Goal: Information Seeking & Learning: Check status

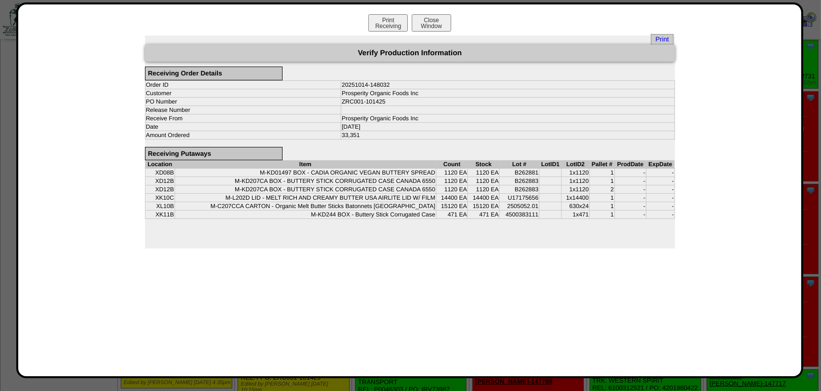
scroll to position [134, 0]
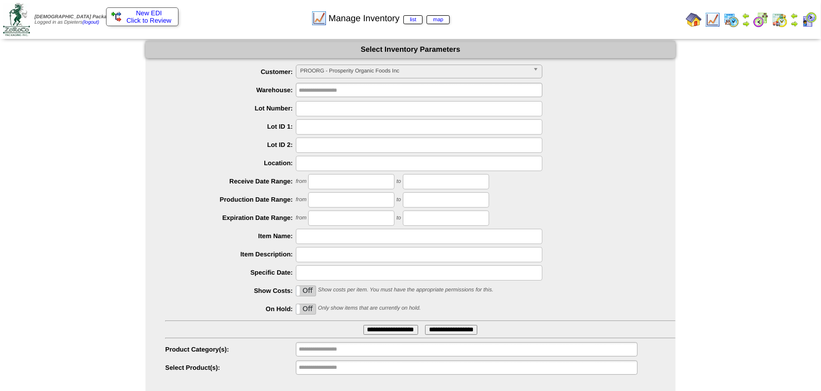
scroll to position [57, 0]
click at [345, 68] on span "PROORG - Prosperity Organic Foods Inc" at bounding box center [414, 71] width 229 height 12
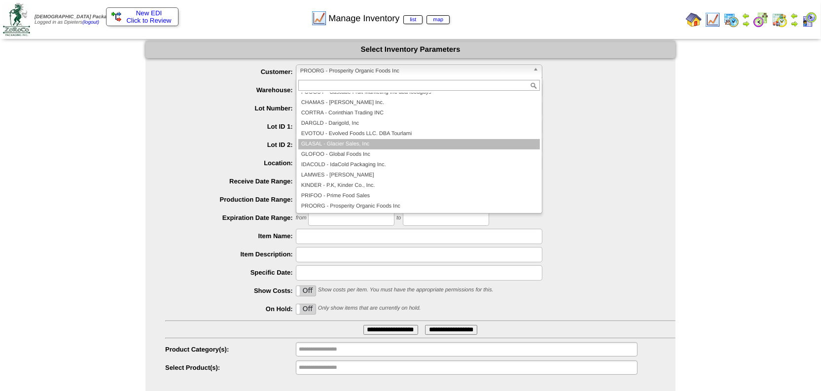
scroll to position [0, 0]
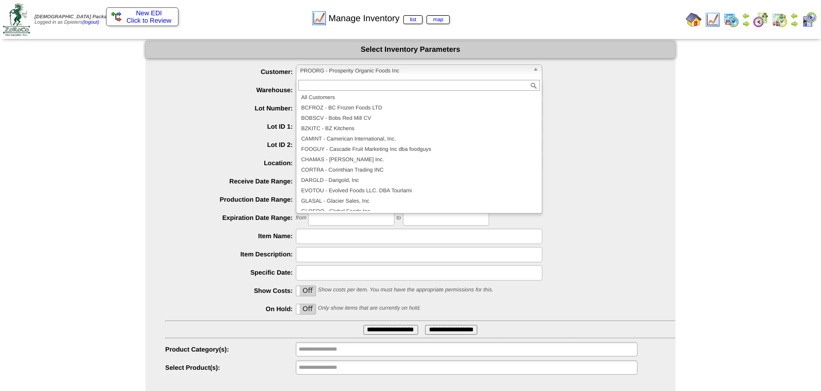
click at [385, 92] on div at bounding box center [419, 85] width 246 height 15
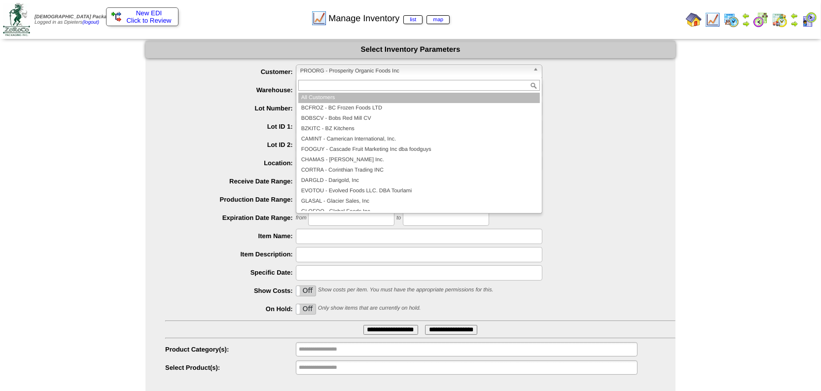
click at [386, 100] on li "All Customers" at bounding box center [419, 98] width 242 height 10
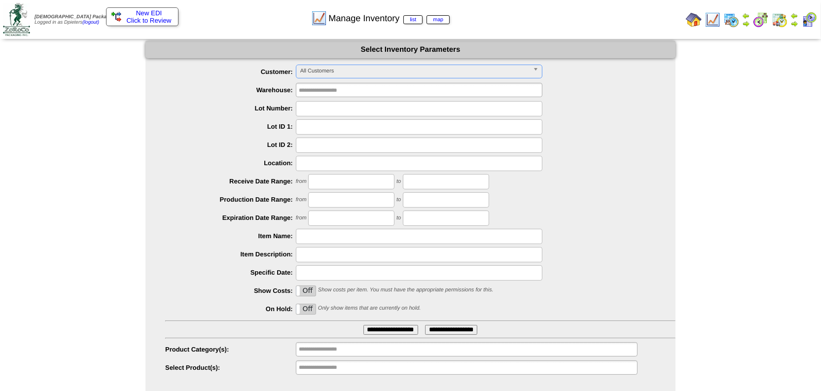
click at [353, 371] on input "**********" at bounding box center [330, 367] width 63 height 12
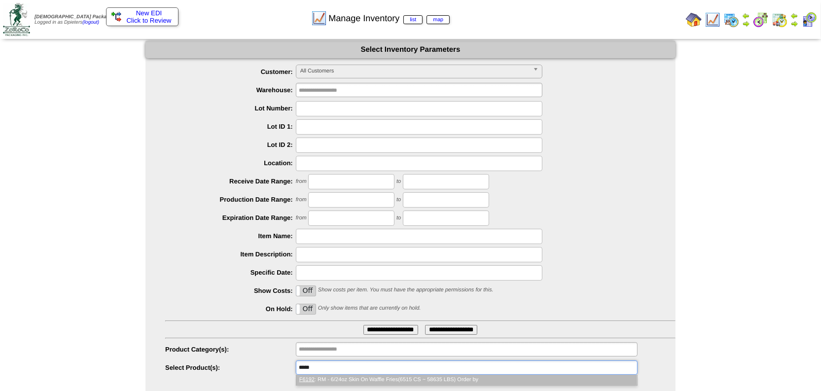
type input "*****"
click at [360, 382] on li "F6192 : RM - 6/24oz Skin On Waffle Fries(6515 CS ~ 58635 LBS) Order by" at bounding box center [466, 380] width 341 height 10
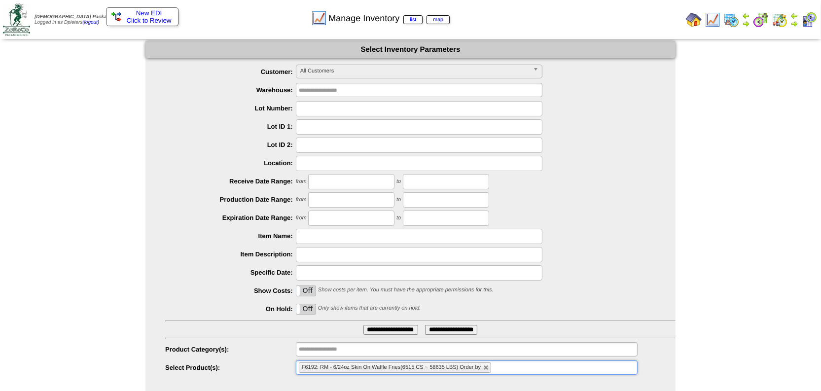
click at [399, 329] on input "**********" at bounding box center [390, 330] width 55 height 10
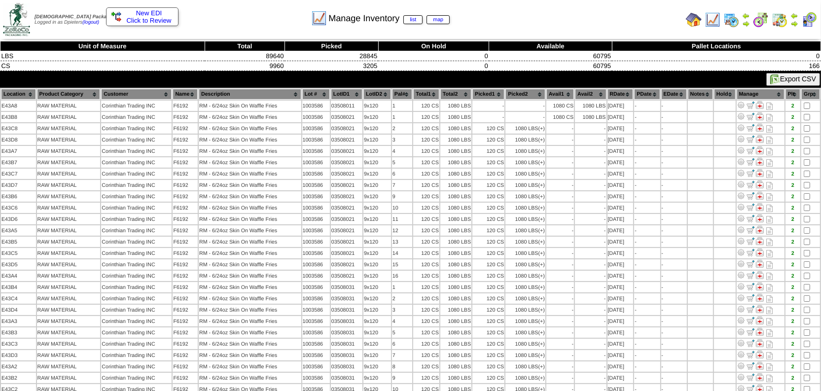
click at [399, 91] on th "Pal#" at bounding box center [402, 94] width 20 height 11
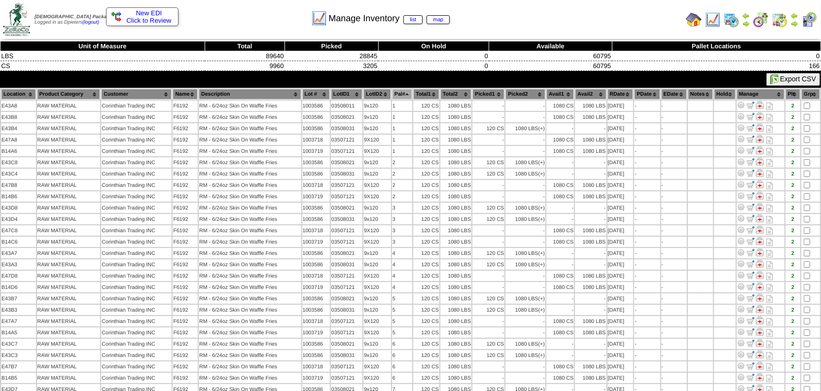
click at [18, 92] on th "Location" at bounding box center [18, 94] width 35 height 11
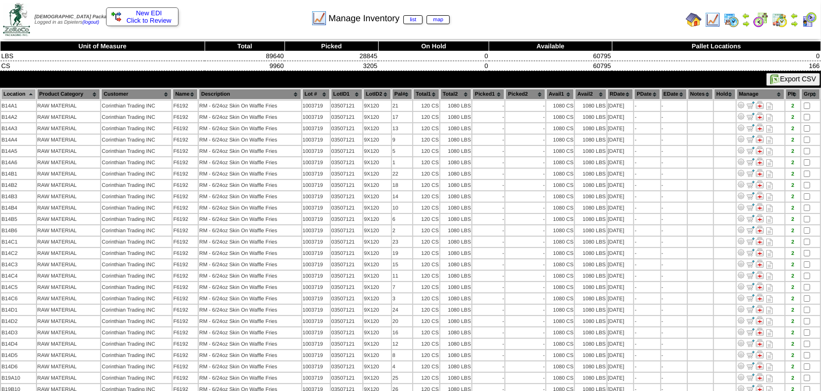
click at [318, 92] on th "Lot #" at bounding box center [316, 94] width 28 height 11
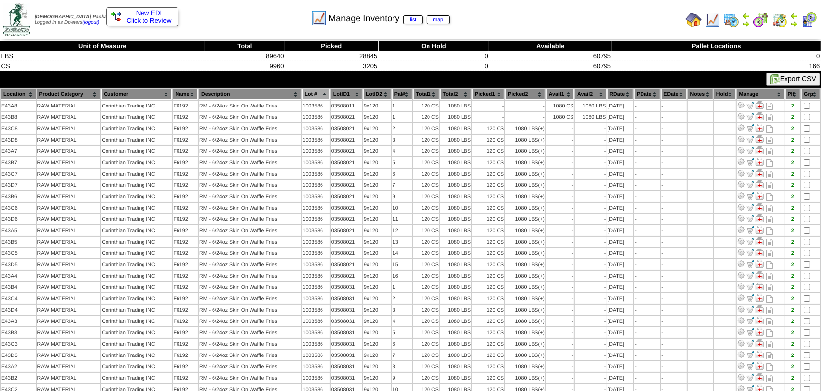
click at [404, 89] on th "Pal#" at bounding box center [402, 94] width 20 height 11
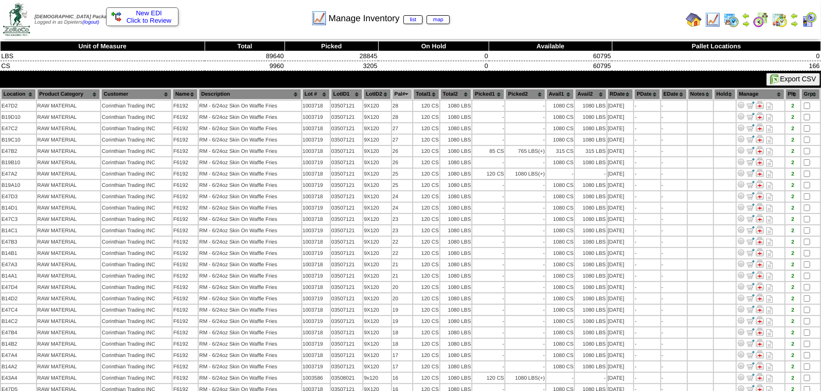
click at [404, 89] on th "Pal#" at bounding box center [402, 94] width 20 height 11
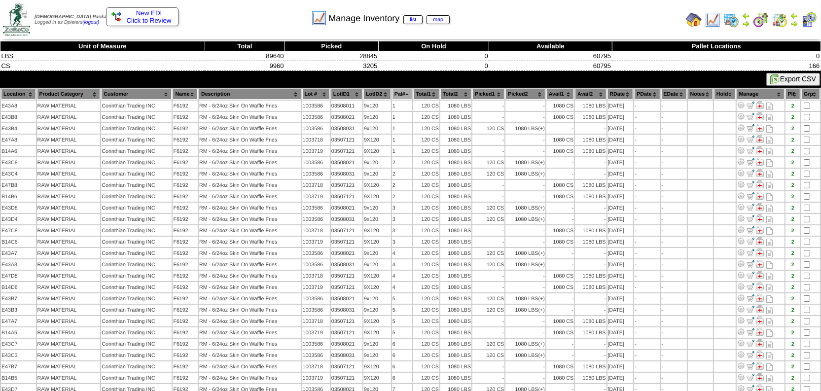
click at [720, 16] on img at bounding box center [713, 20] width 16 height 16
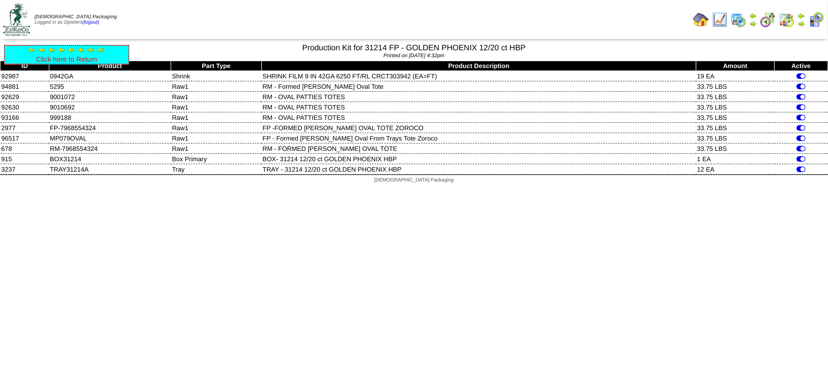
click at [77, 58] on link "Click here to Return" at bounding box center [66, 59] width 61 height 8
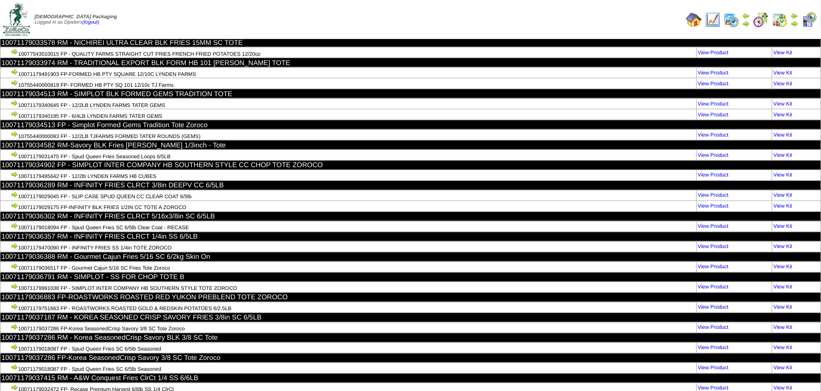
scroll to position [14010, 0]
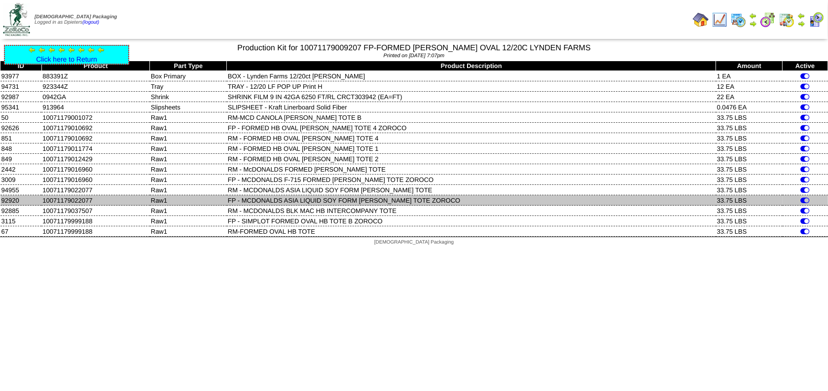
drag, startPoint x: 95, startPoint y: 198, endPoint x: 44, endPoint y: 200, distance: 50.8
click at [44, 200] on td "10071179022077" at bounding box center [95, 200] width 108 height 10
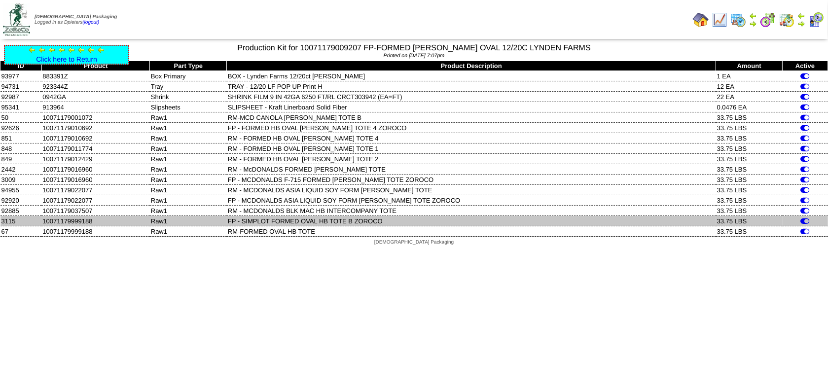
drag, startPoint x: 94, startPoint y: 218, endPoint x: 42, endPoint y: 220, distance: 51.8
click at [42, 220] on td "10071179999188" at bounding box center [95, 221] width 108 height 10
copy td "10071179999188"
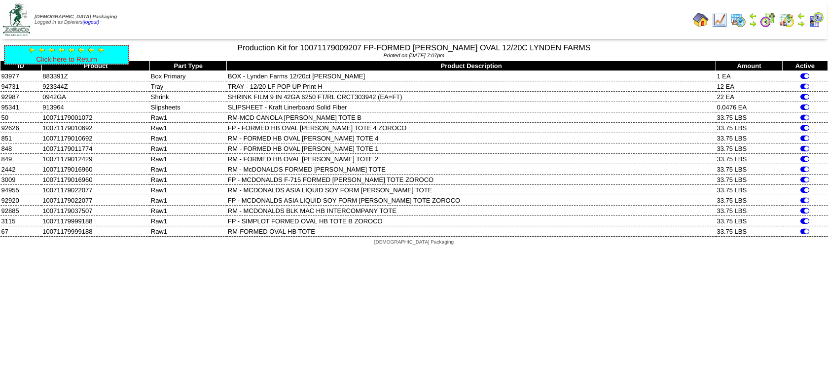
click at [80, 57] on link "Click here to Return" at bounding box center [66, 59] width 61 height 8
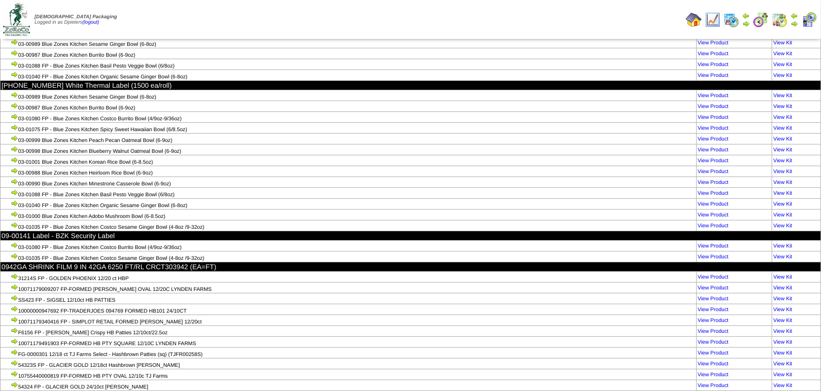
scroll to position [3923, 0]
click at [784, 285] on link "View Kit" at bounding box center [782, 288] width 19 height 6
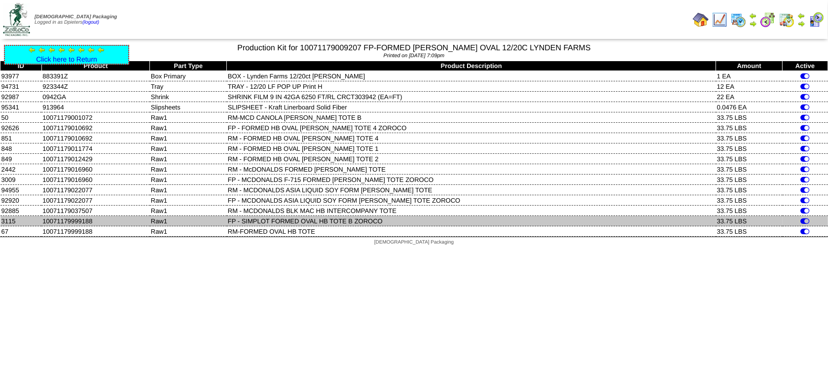
drag, startPoint x: 103, startPoint y: 219, endPoint x: 43, endPoint y: 220, distance: 60.2
click at [43, 220] on td "10071179999188" at bounding box center [95, 221] width 108 height 10
copy td "10071179999188"
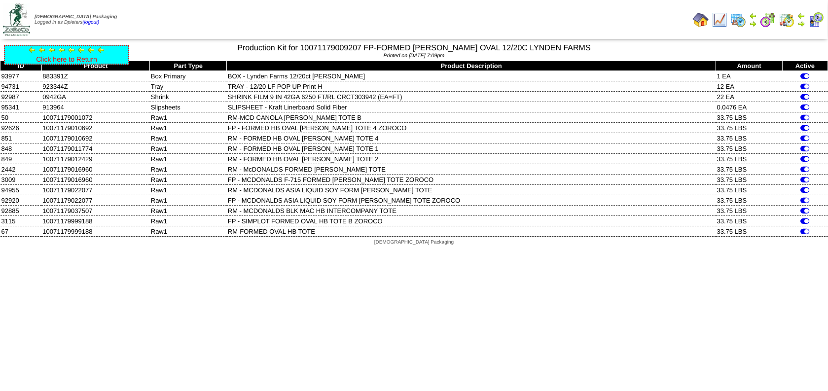
click at [83, 60] on link "Click here to Return" at bounding box center [66, 59] width 61 height 8
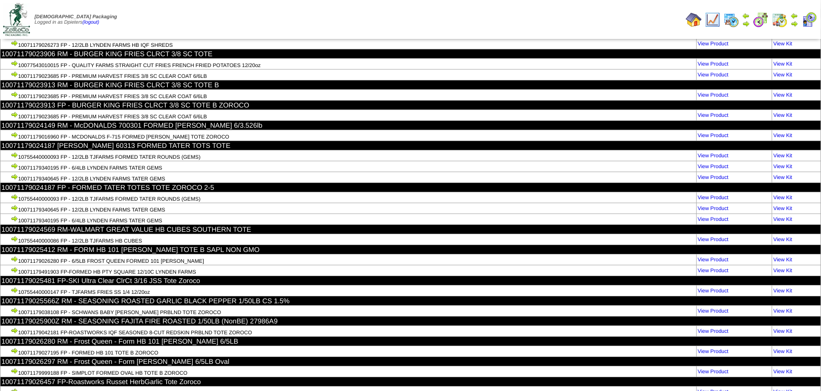
scroll to position [7561, 0]
click at [779, 369] on link "View Kit" at bounding box center [782, 372] width 19 height 6
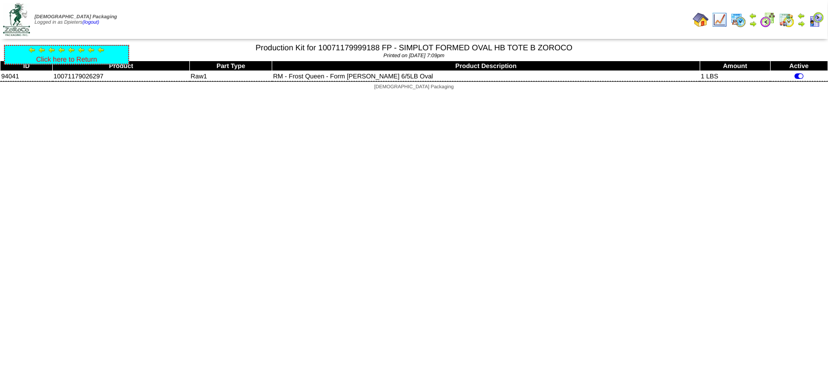
click at [71, 58] on link "Click here to Return" at bounding box center [66, 59] width 61 height 8
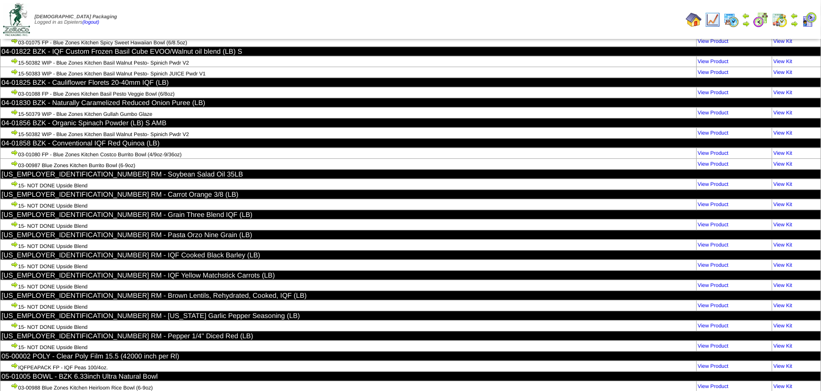
scroll to position [6325, 0]
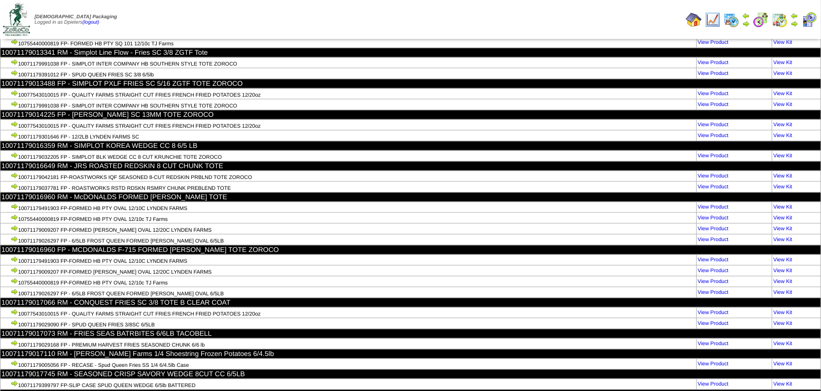
click at [579, 25] on td "Print All" at bounding box center [446, 19] width 472 height 37
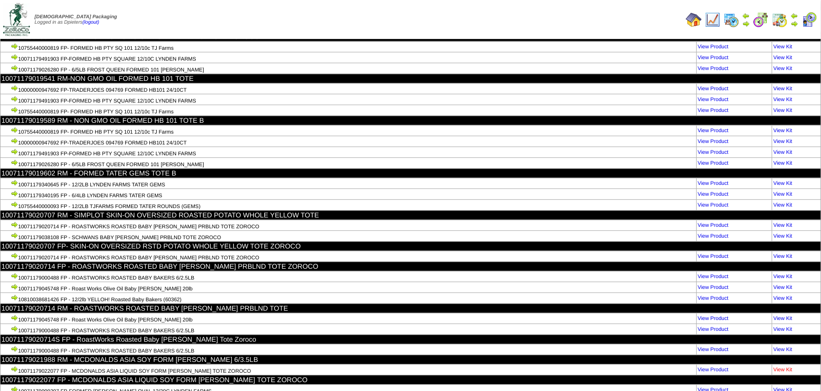
click at [788, 367] on link "View Kit" at bounding box center [782, 370] width 19 height 6
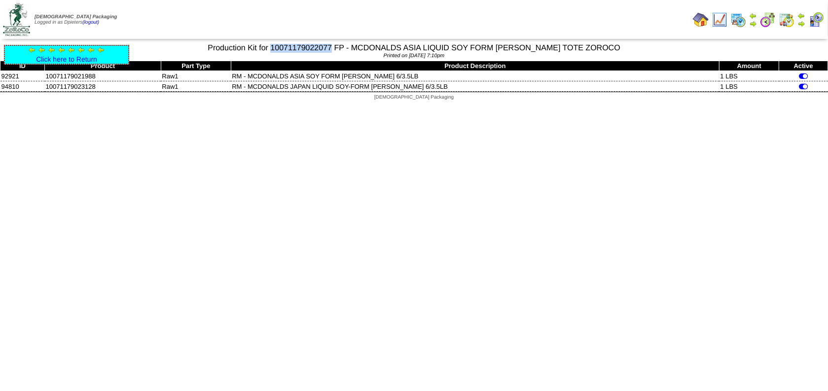
drag, startPoint x: 334, startPoint y: 48, endPoint x: 275, endPoint y: 49, distance: 59.7
click at [275, 49] on div "Production Kit for 10071179022077 FP - MCDONALDS ASIA LIQUID SOY FORM [PERSON_N…" at bounding box center [414, 47] width 828 height 12
copy div "10071179022077"
click at [74, 60] on link "Click here to Return" at bounding box center [66, 59] width 61 height 8
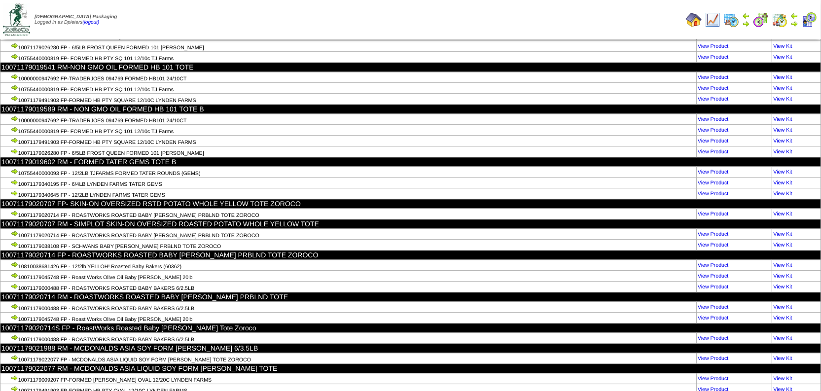
scroll to position [7318, 0]
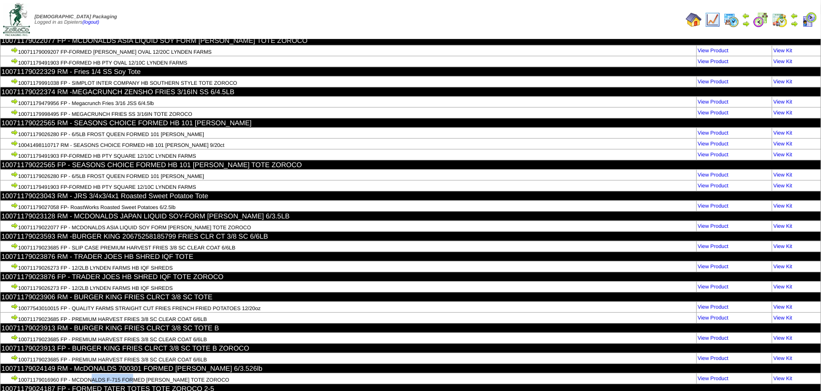
drag, startPoint x: 61, startPoint y: 206, endPoint x: 20, endPoint y: 206, distance: 40.9
click at [20, 373] on td "10071179016960 FP - MCDONALDS F-715 FORMED [PERSON_NAME] TOTE ZOROCO" at bounding box center [348, 378] width 696 height 11
copy td "10071179016960"
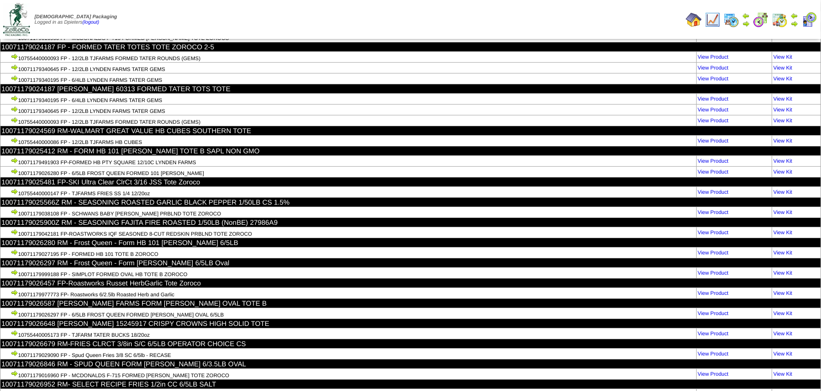
scroll to position [15864, 0]
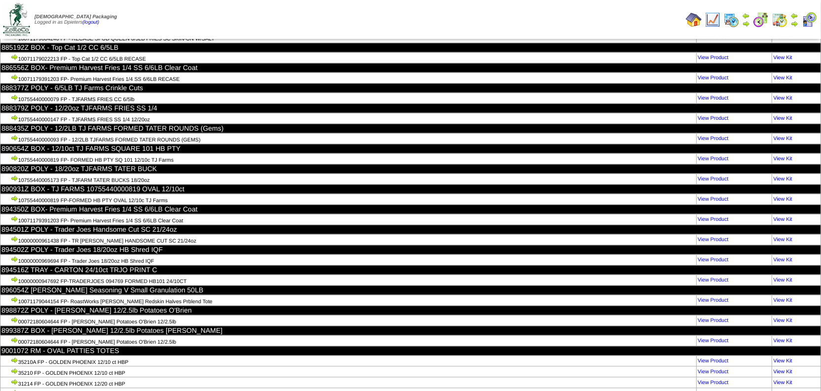
scroll to position [6180, 0]
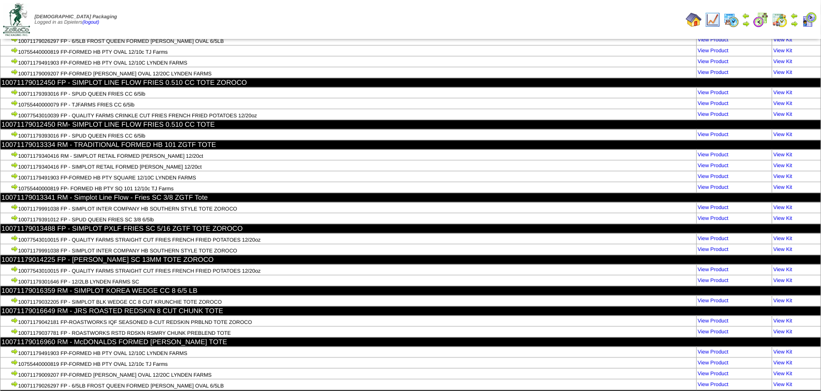
click at [478, 26] on td "Print All" at bounding box center [446, 19] width 472 height 37
click at [448, 255] on td "10071179014225 FP - EDGELL FRIES SC 13MM TOTE ZOROCO" at bounding box center [410, 259] width 821 height 9
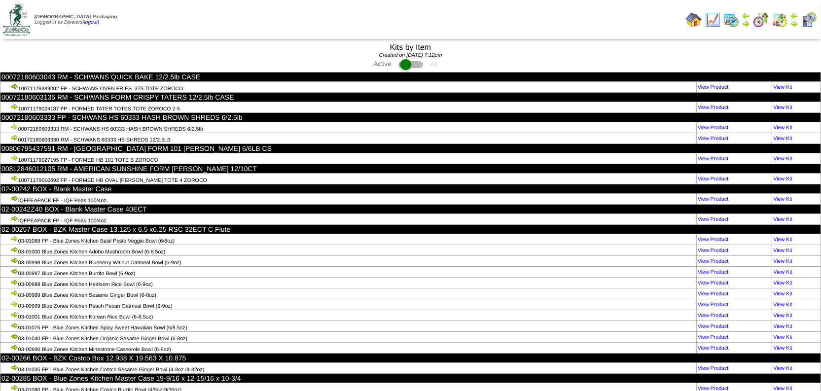
scroll to position [0, 0]
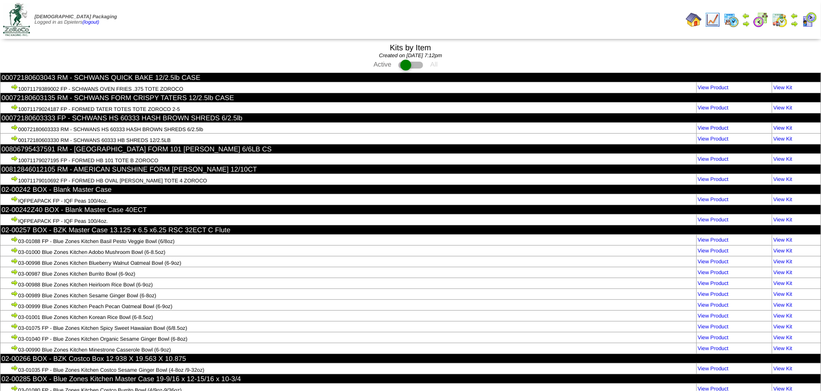
click at [420, 66] on span at bounding box center [410, 65] width 25 height 7
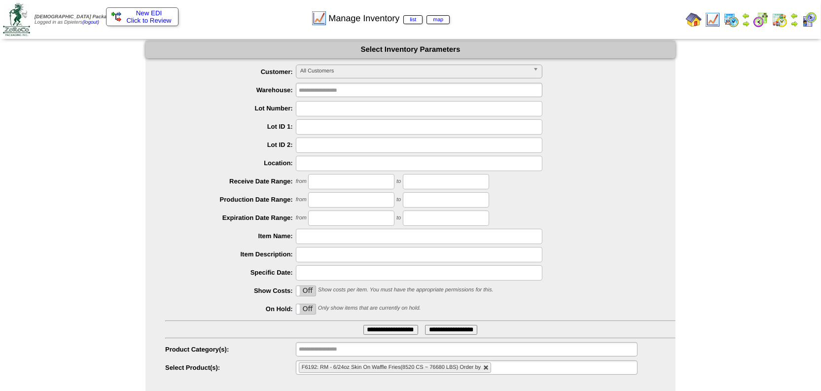
click at [489, 370] on link at bounding box center [486, 368] width 6 height 6
type input "**********"
click at [467, 367] on ul "**********" at bounding box center [467, 367] width 342 height 14
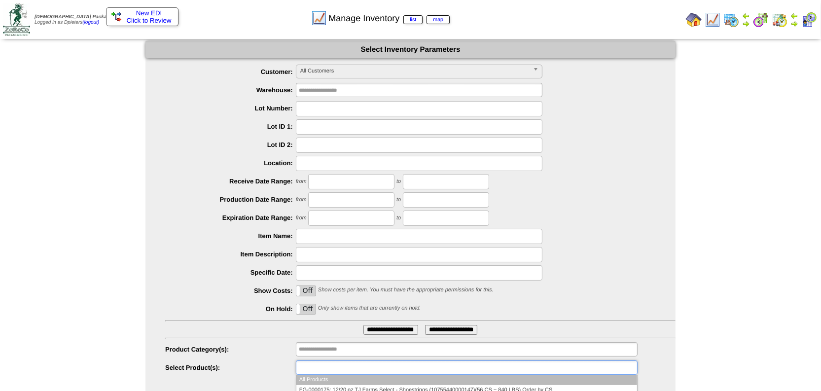
click at [328, 65] on span "All Customers" at bounding box center [414, 71] width 229 height 12
type input "**********"
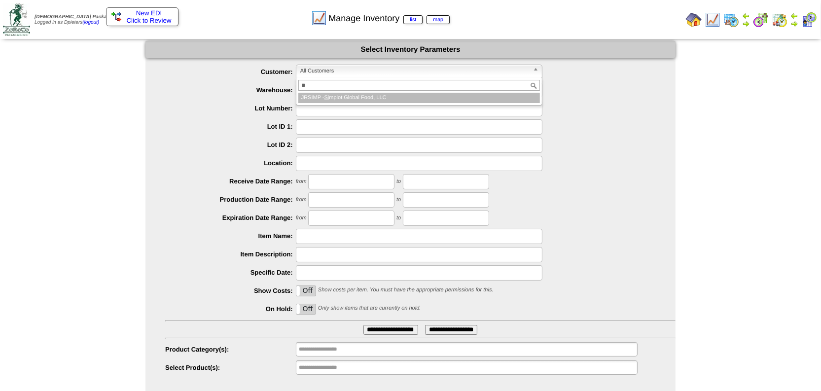
type input "**"
click at [347, 95] on li "JRSIMP - Si mplot Global Food, LLC" at bounding box center [419, 98] width 242 height 10
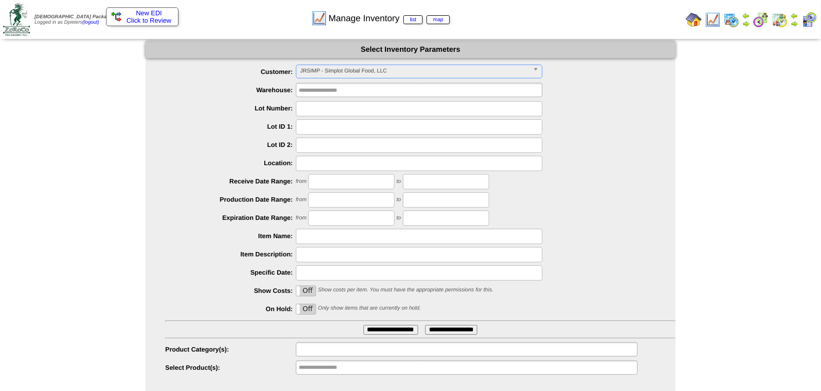
click at [324, 347] on input "text" at bounding box center [330, 349] width 63 height 12
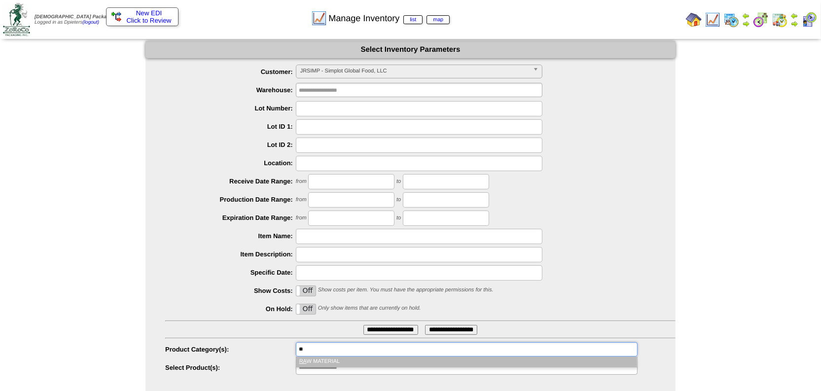
type input "**"
click at [325, 357] on li "RA W MATERIAL" at bounding box center [466, 362] width 341 height 10
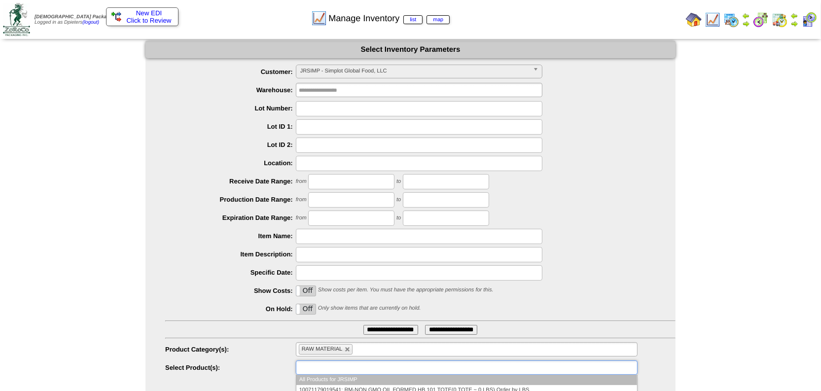
click at [315, 369] on input "text" at bounding box center [330, 367] width 63 height 12
type input "*"
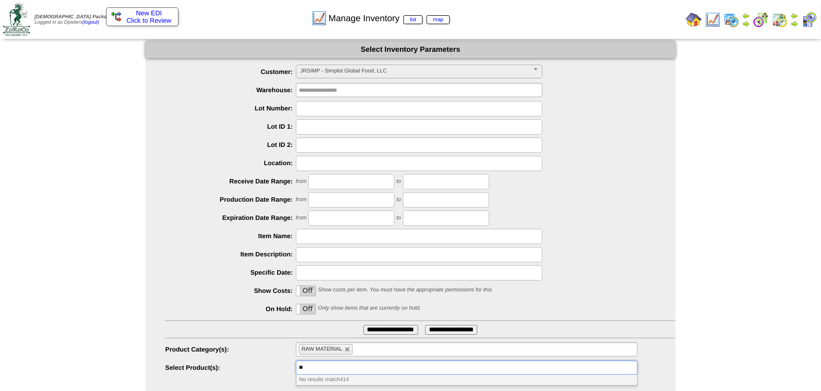
type input "*"
type input "**********"
drag, startPoint x: 332, startPoint y: 370, endPoint x: 311, endPoint y: 365, distance: 21.3
click at [332, 370] on input "text" at bounding box center [330, 367] width 63 height 12
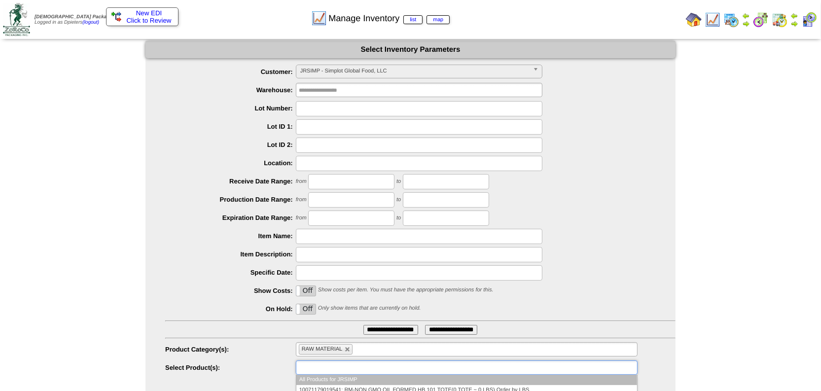
paste input "**********"
type input "**********"
click at [390, 378] on li "10071179024149 : RM - McDONALDS 700301 FORMED HB PATTY 6/3.526lb(184 CS ~ 3981.…" at bounding box center [466, 380] width 341 height 10
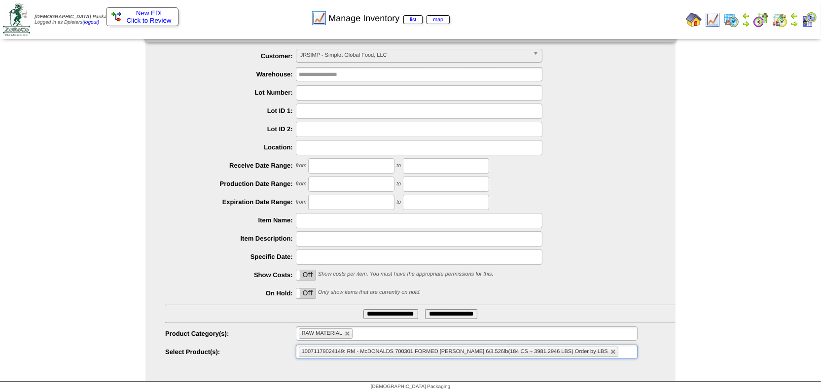
scroll to position [19, 0]
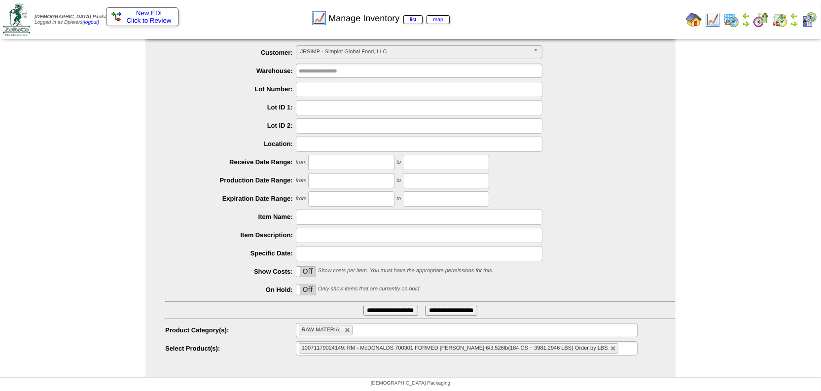
click at [621, 348] on input "text" at bounding box center [627, 348] width 12 height 12
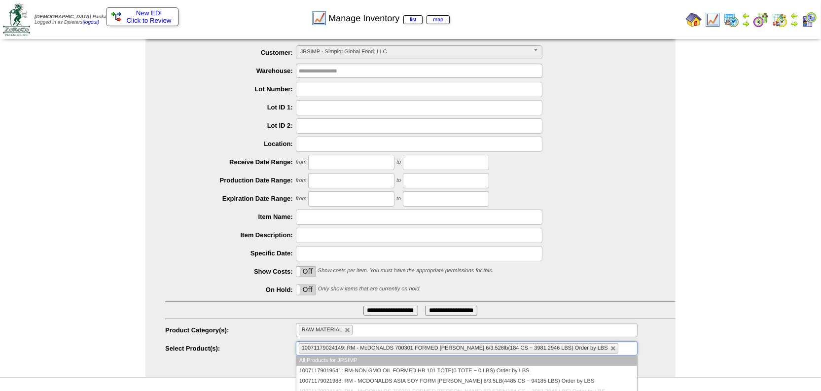
paste input "**********"
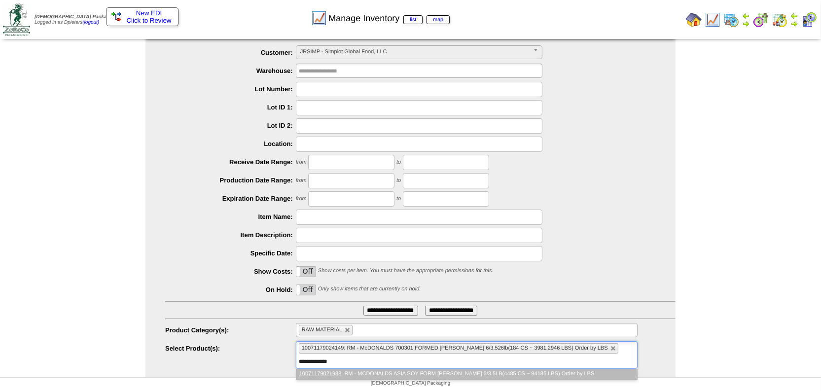
type input "**********"
click at [585, 369] on li "10071179021988 : RM - MCDONALDS ASIA SOY FORM HB PATTY 6/3.5LB(4485 CS ~ 94185 …" at bounding box center [466, 374] width 341 height 10
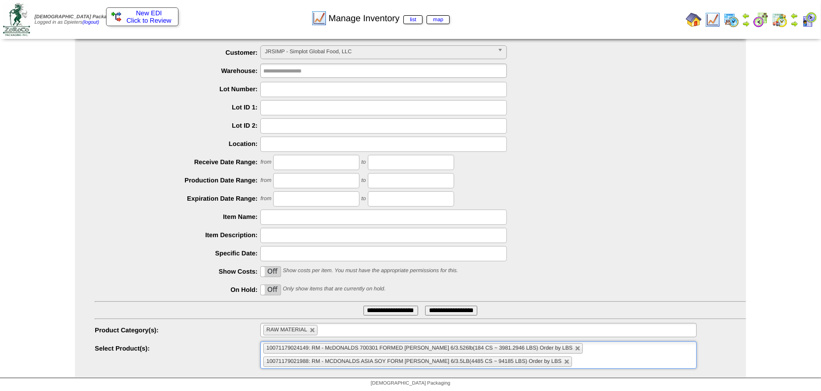
click at [363, 306] on input "**********" at bounding box center [390, 311] width 55 height 10
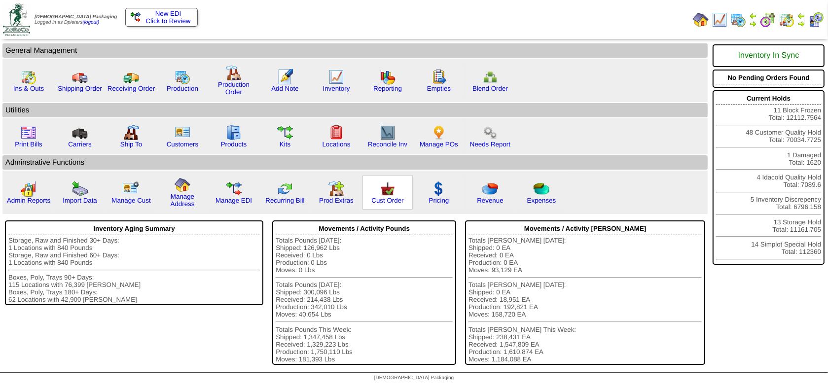
click at [386, 186] on img at bounding box center [388, 189] width 16 height 16
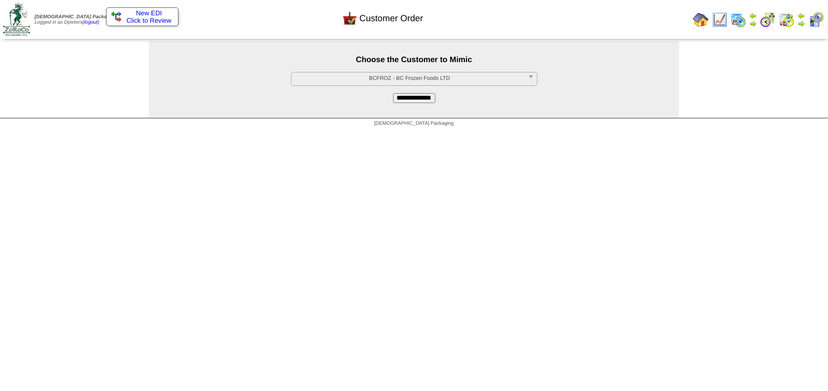
click at [374, 77] on span "BCFROZ - BC Frozen Foods LTD" at bounding box center [409, 78] width 229 height 12
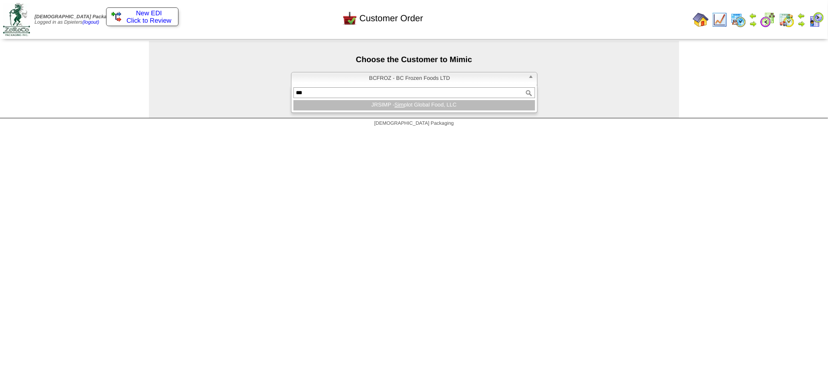
type input "***"
click at [386, 108] on li "JRSIMP - Sim plot Global Food, LLC" at bounding box center [414, 105] width 242 height 10
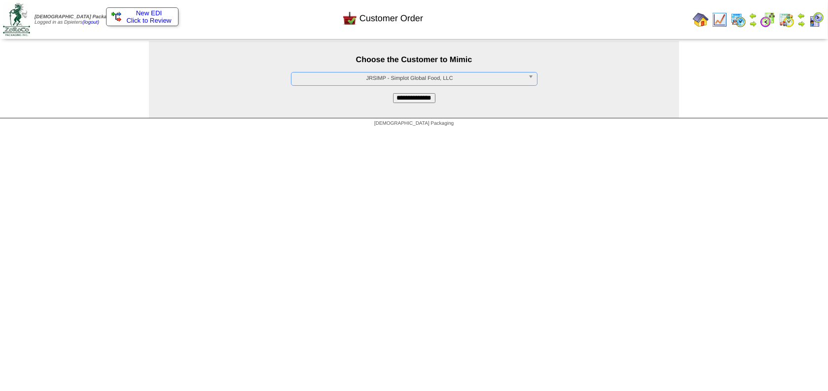
click at [399, 93] on input "**********" at bounding box center [414, 98] width 42 height 10
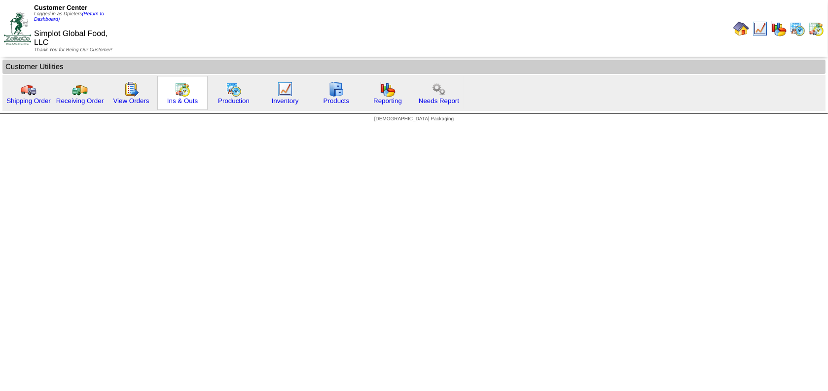
click at [176, 93] on img at bounding box center [183, 89] width 16 height 16
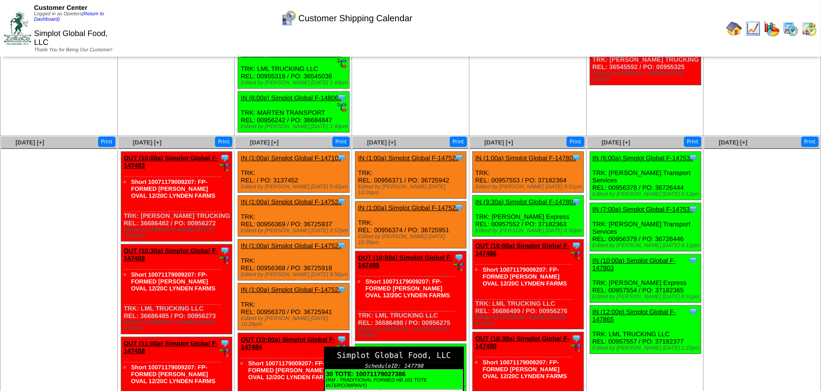
scroll to position [226, 0]
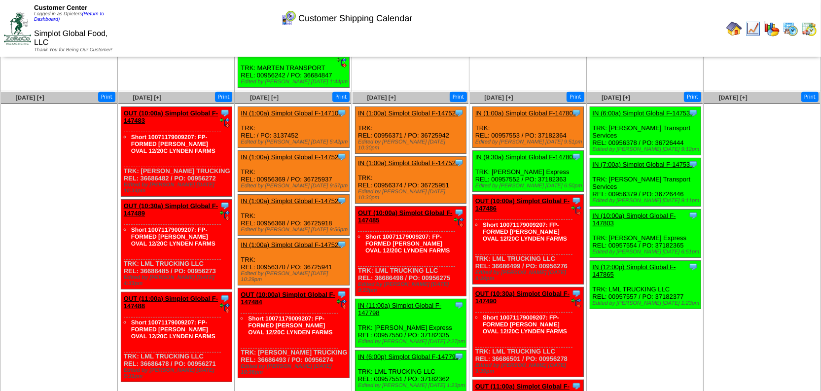
click at [83, 267] on td "Oct 19 [+] Print" at bounding box center [58, 282] width 117 height 382
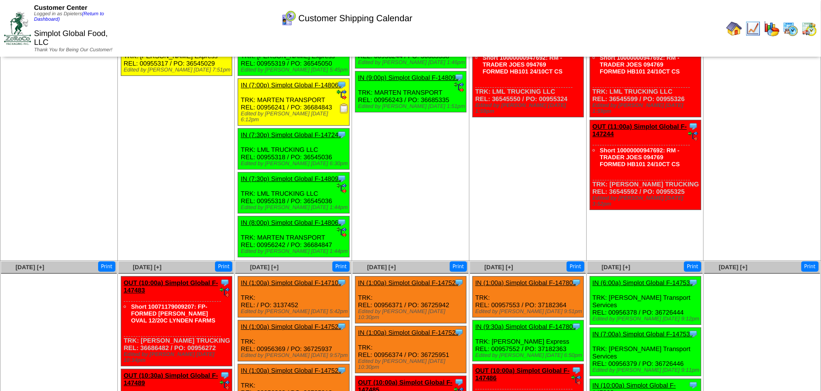
scroll to position [0, 0]
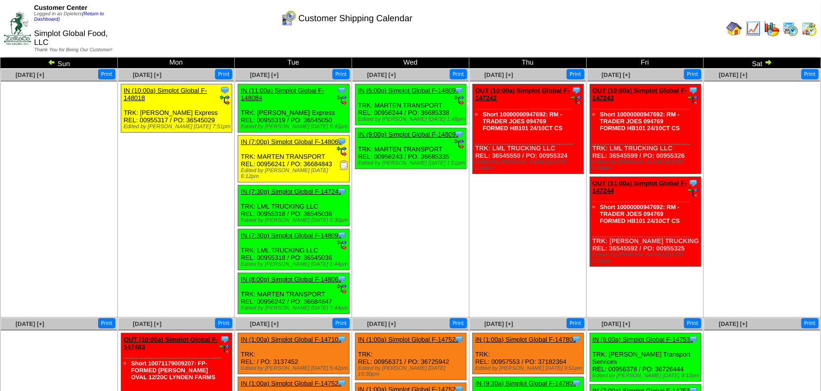
click at [510, 24] on div "Customer Shipping Calendar" at bounding box center [346, 14] width 471 height 27
click at [736, 33] on img at bounding box center [734, 29] width 16 height 16
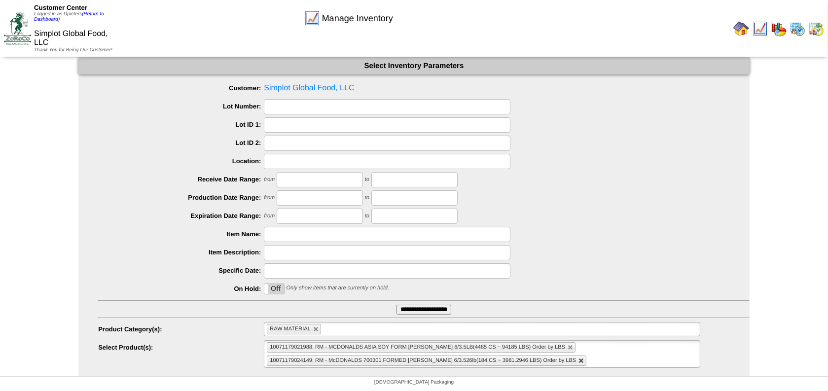
click at [578, 361] on link at bounding box center [581, 361] width 6 height 6
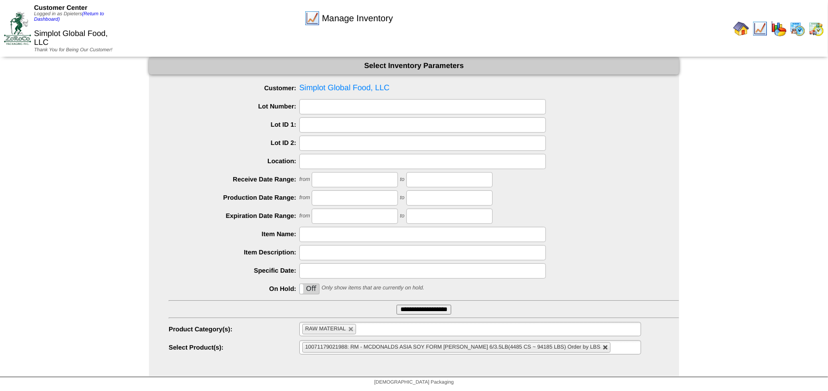
click at [603, 347] on link at bounding box center [606, 348] width 6 height 6
type input "**********"
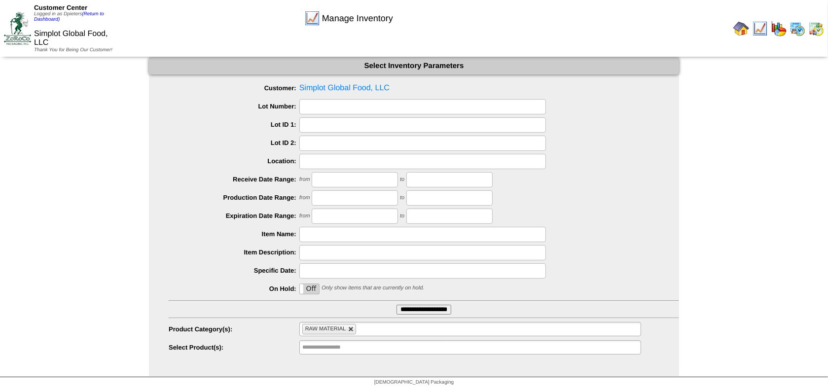
click at [353, 328] on link at bounding box center [351, 329] width 6 height 6
type input "**********"
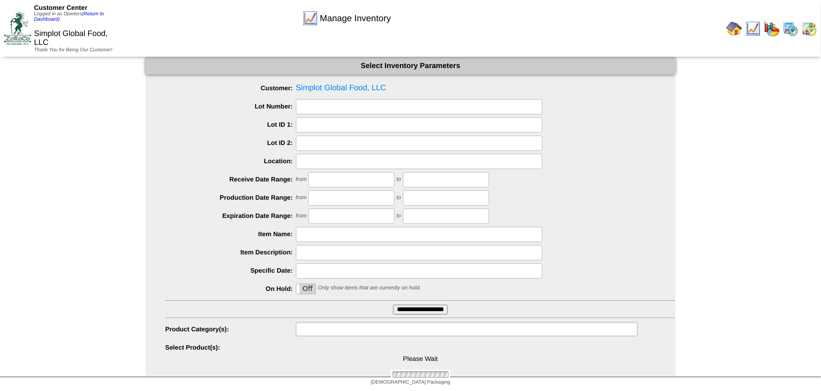
click at [315, 326] on input "text" at bounding box center [330, 329] width 63 height 12
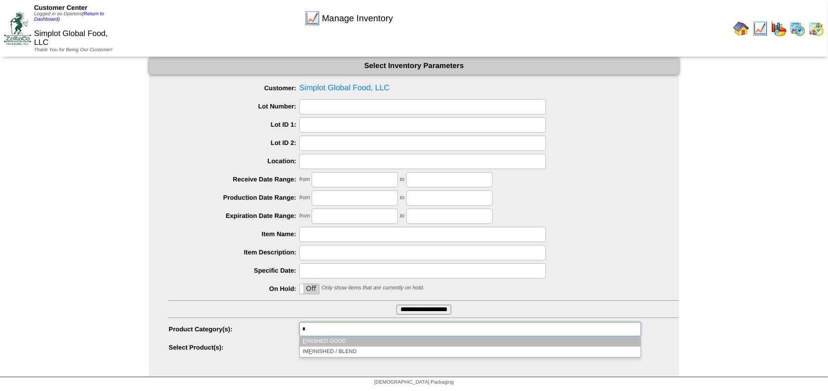
type input "*"
click at [328, 339] on li "F INISHED GOOD" at bounding box center [470, 341] width 341 height 10
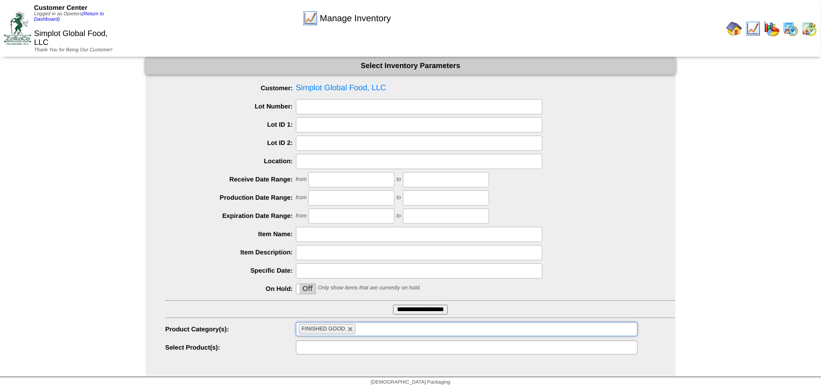
click at [328, 351] on input "text" at bounding box center [330, 347] width 63 height 12
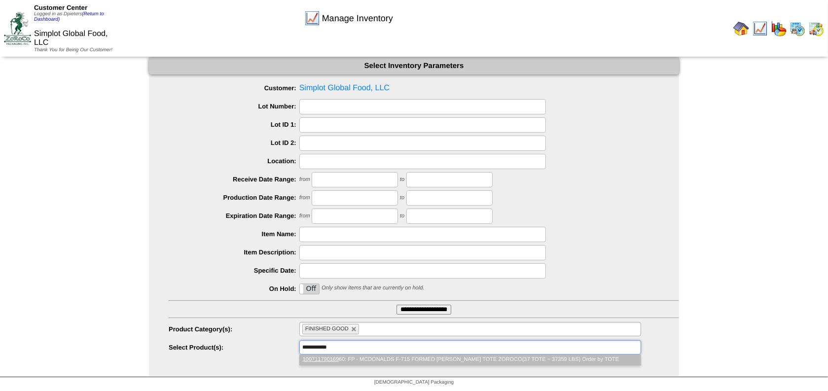
type input "**********"
click at [372, 357] on li "100711790169 60: FP - MCDONALDS F-715 FORMED HB PATTY TOTE ZOROCO(37 TOTE ~ 373…" at bounding box center [470, 360] width 341 height 10
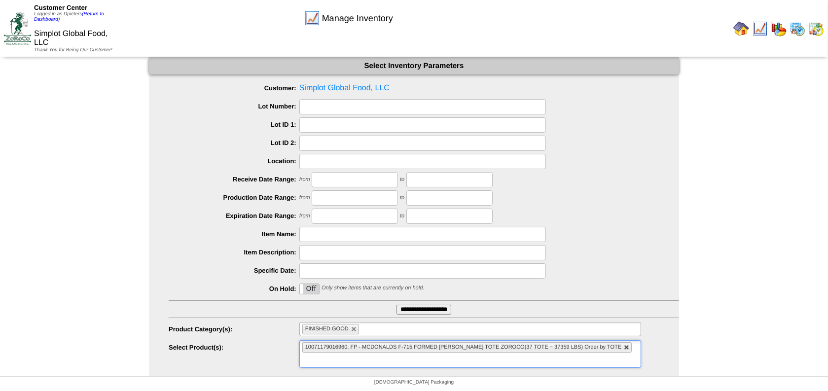
click at [624, 350] on link at bounding box center [627, 348] width 6 height 6
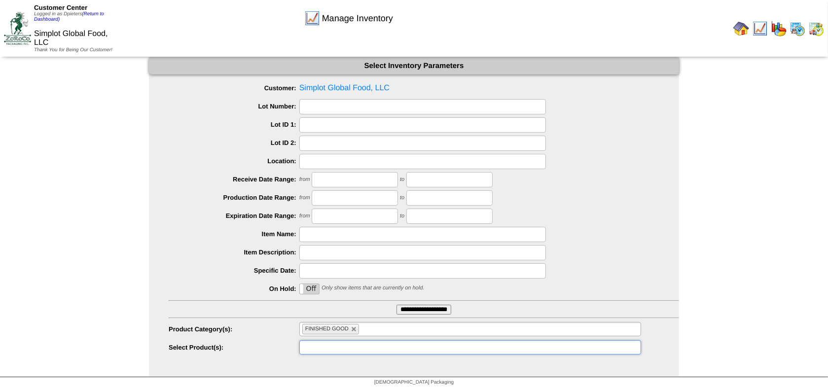
click at [608, 350] on ul at bounding box center [470, 347] width 342 height 14
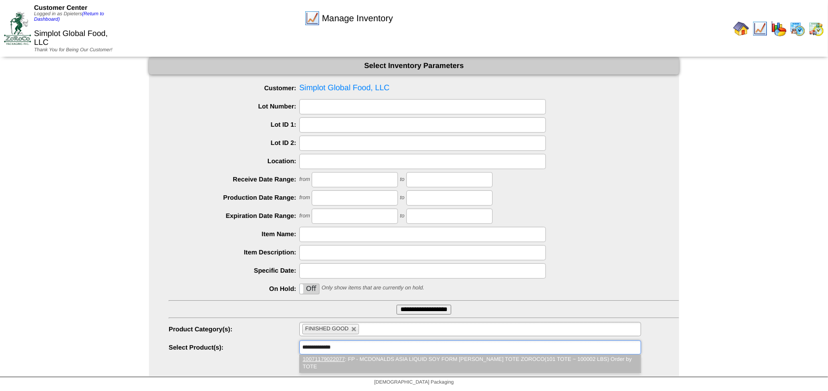
type input "**********"
click at [483, 366] on li "10071179022077 : FP - MCDONALDS ASIA LIQUID SOY FORM HB MAC PATTY TOTE ZOROCO(1…" at bounding box center [470, 364] width 341 height 18
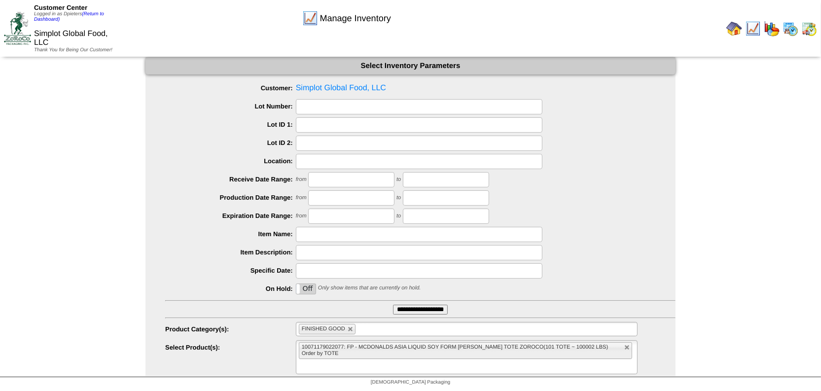
click at [575, 24] on div "Manage Inventory" at bounding box center [346, 14] width 471 height 27
click at [96, 11] on link "(Return to Dashboard)" at bounding box center [69, 16] width 70 height 11
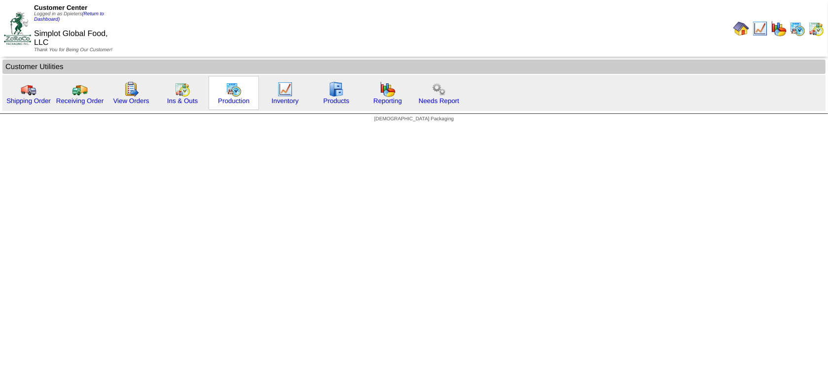
click at [244, 93] on div "Production" at bounding box center [234, 93] width 50 height 34
click at [233, 88] on img at bounding box center [234, 89] width 16 height 16
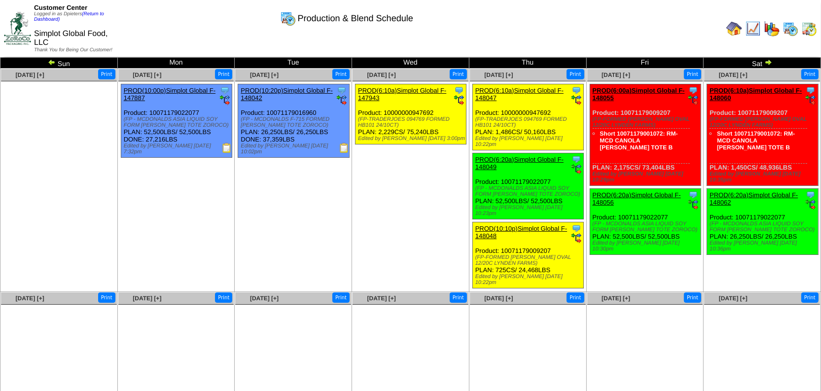
click at [509, 156] on link "PROD(6:20a)Simplot Global F-148049" at bounding box center [519, 163] width 88 height 15
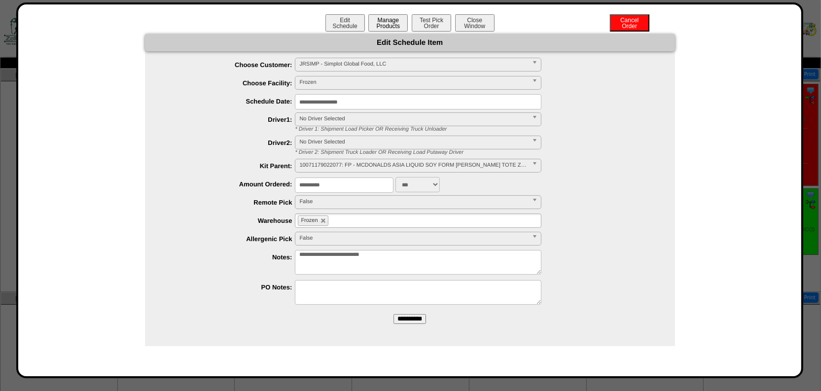
click at [390, 21] on button "Manage Products" at bounding box center [387, 22] width 39 height 17
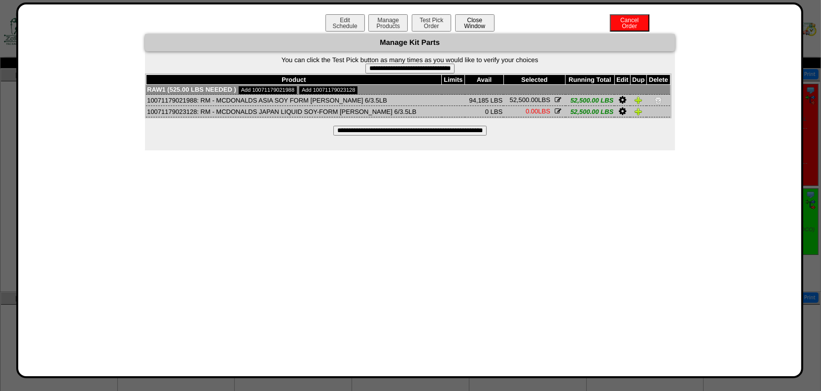
click at [477, 14] on button "Close Window" at bounding box center [474, 22] width 39 height 17
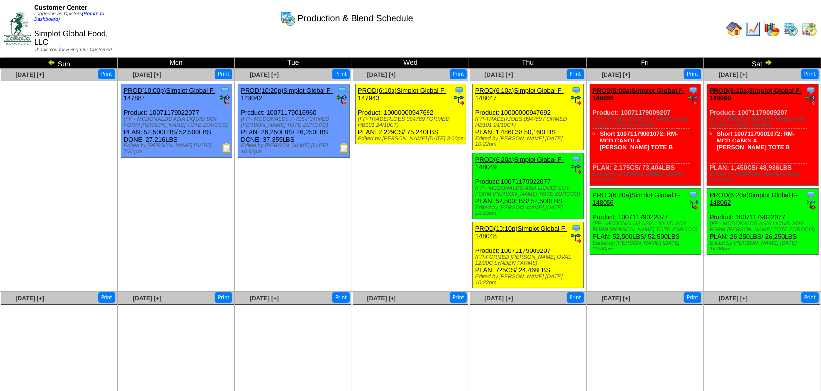
click at [767, 62] on img at bounding box center [768, 62] width 8 height 8
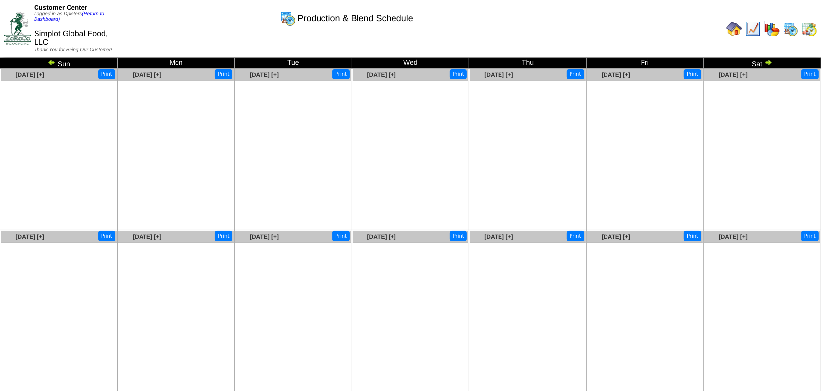
click at [52, 59] on div "Customer Center Logged in as Dpieters (Return to Dashboard) Simplot Global Food…" at bounding box center [410, 30] width 821 height 61
click at [52, 62] on img at bounding box center [52, 62] width 8 height 8
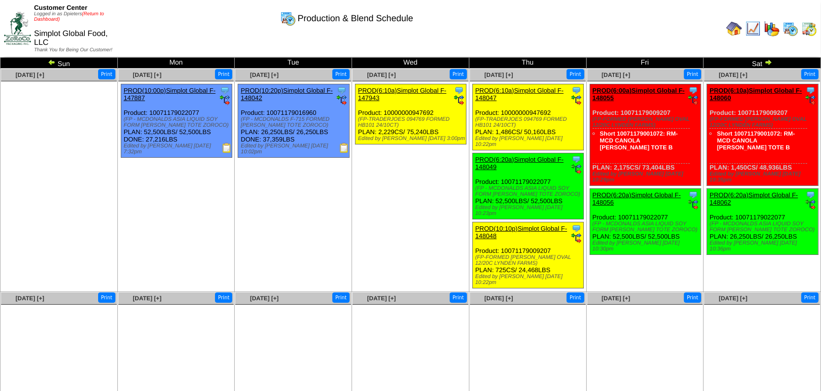
click at [99, 12] on link "(Return to Dashboard)" at bounding box center [69, 16] width 70 height 11
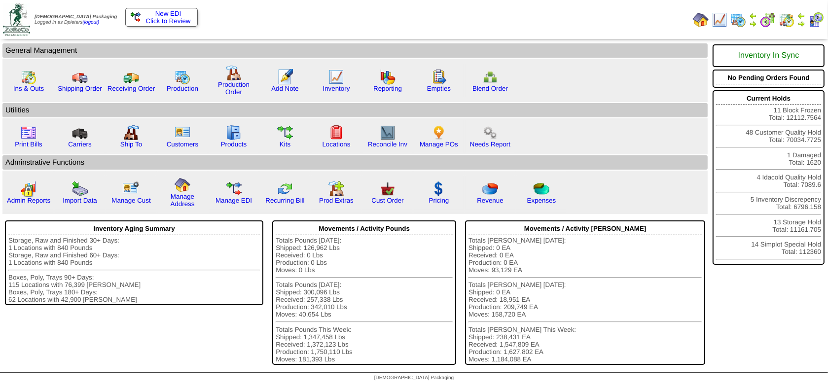
click at [719, 19] on img at bounding box center [720, 20] width 16 height 16
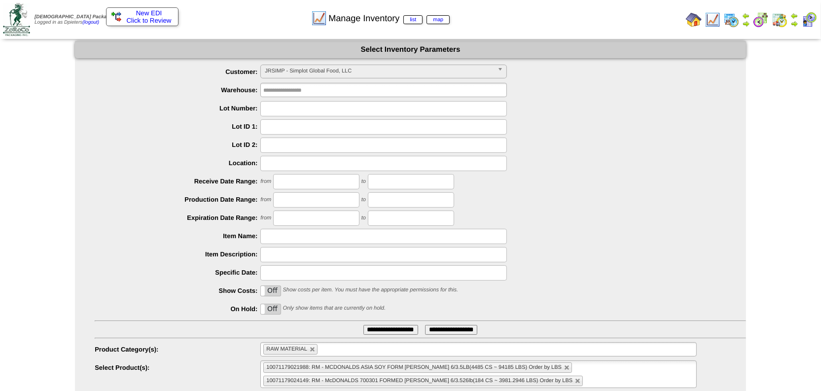
scroll to position [68, 0]
click at [318, 74] on span "JRSIMP - Simplot Global Food, LLC" at bounding box center [379, 71] width 229 height 12
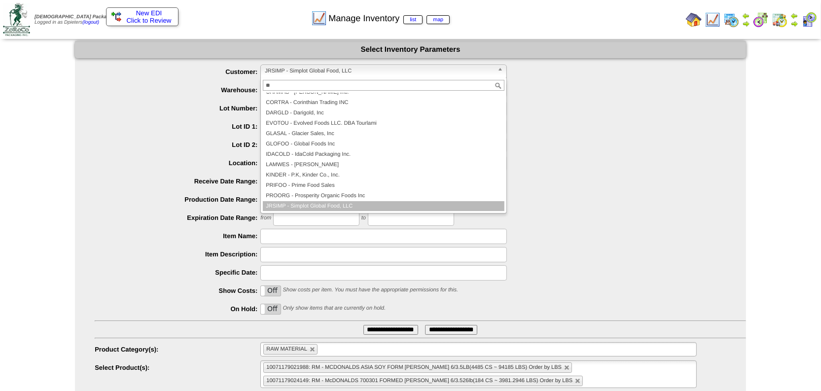
scroll to position [0, 0]
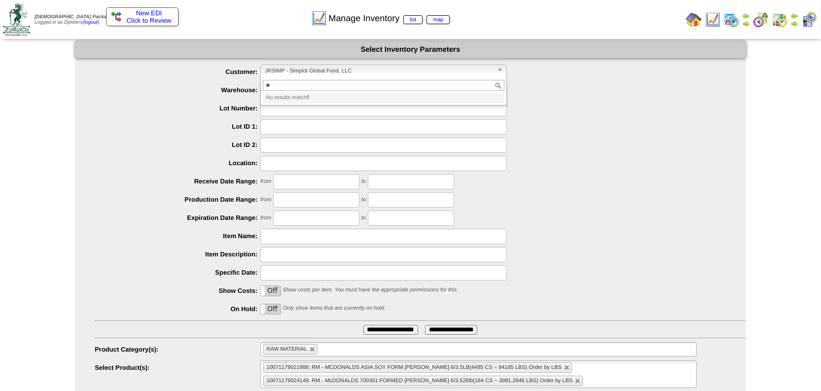
type input "*"
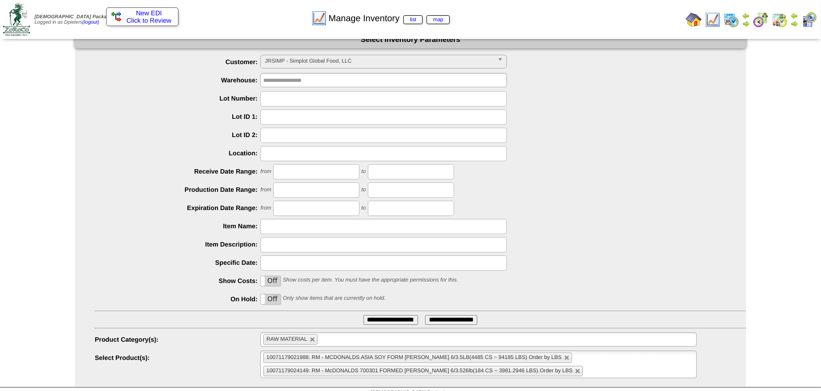
scroll to position [19, 0]
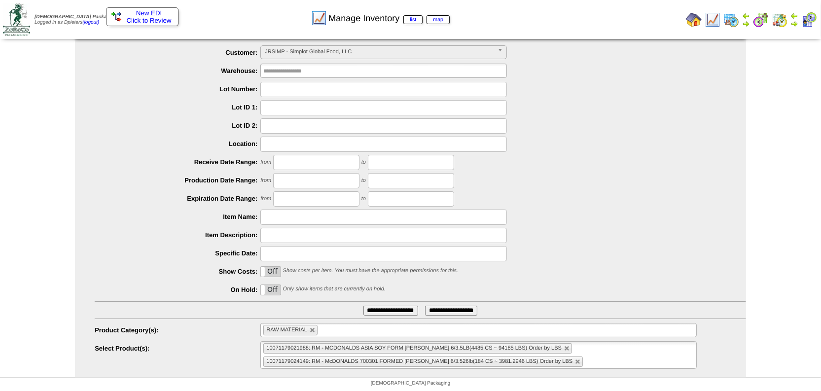
click at [363, 49] on span "JRSIMP - Simplot Global Food, LLC" at bounding box center [379, 52] width 229 height 12
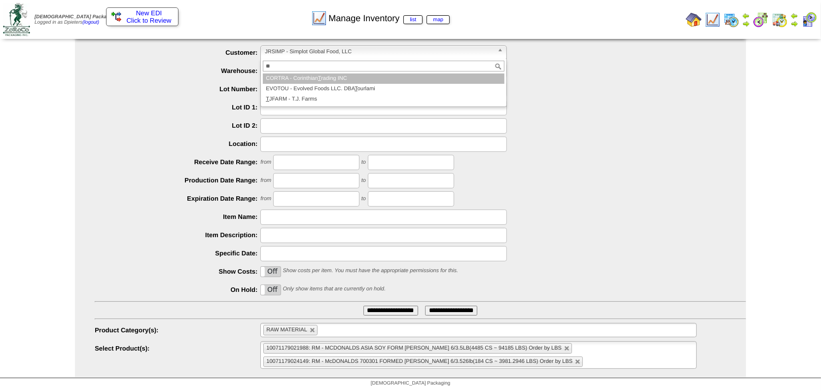
scroll to position [0, 0]
type input "**"
click at [348, 76] on li "TJ FARM - T.J. Farms" at bounding box center [384, 78] width 242 height 10
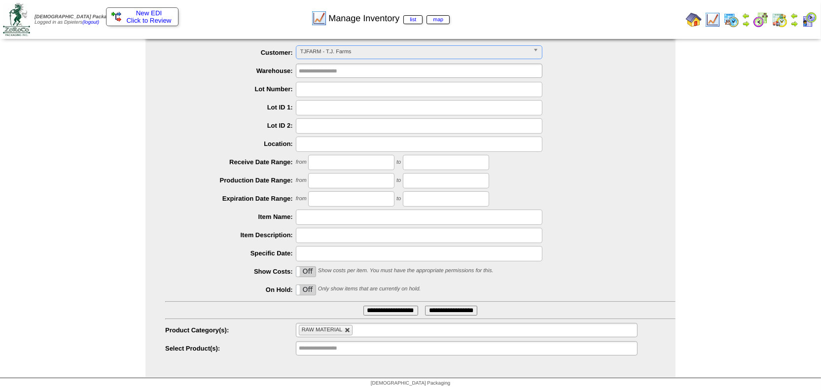
click at [348, 329] on link at bounding box center [348, 330] width 6 height 6
type input "**********"
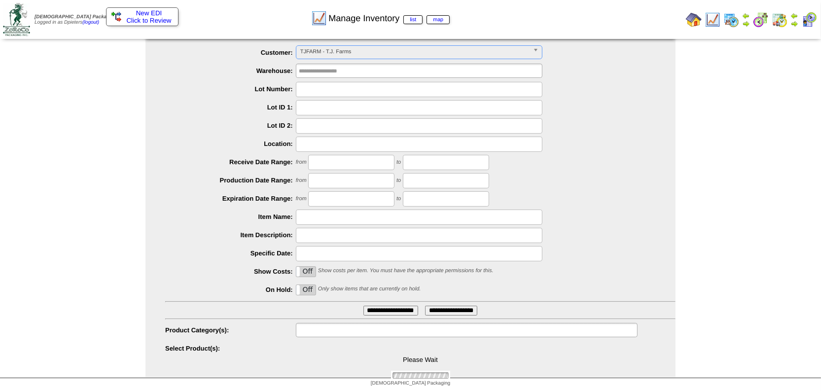
click at [348, 328] on input "text" at bounding box center [330, 330] width 63 height 12
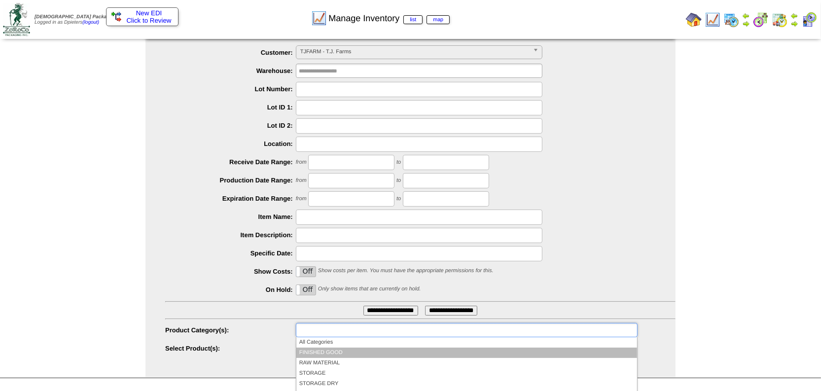
click at [329, 351] on li "FINISHED GOOD" at bounding box center [466, 353] width 341 height 10
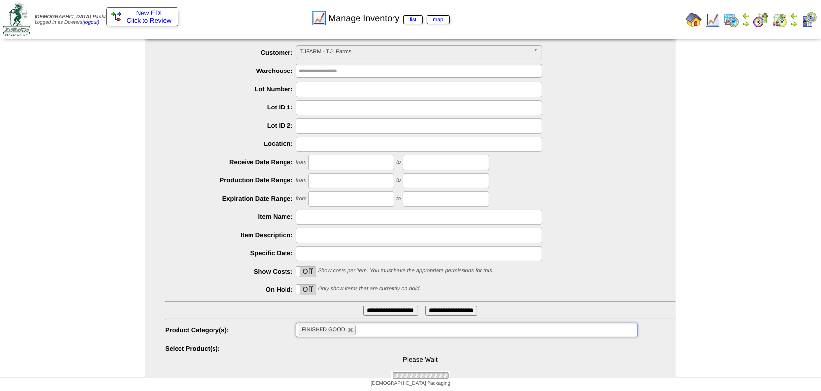
click at [387, 309] on input "**********" at bounding box center [390, 311] width 55 height 10
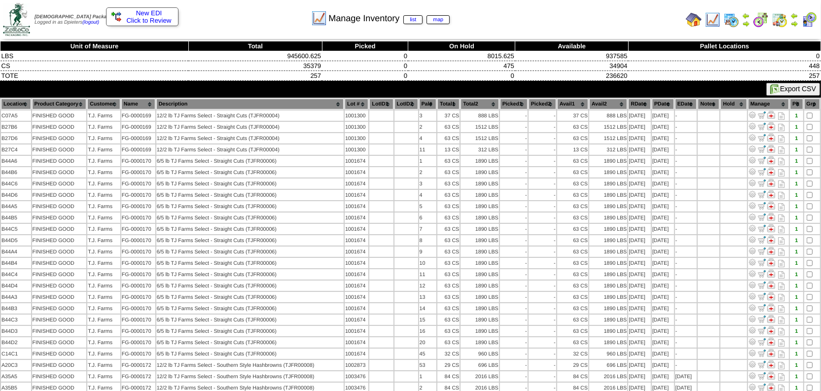
click at [19, 103] on th "Location" at bounding box center [16, 104] width 30 height 11
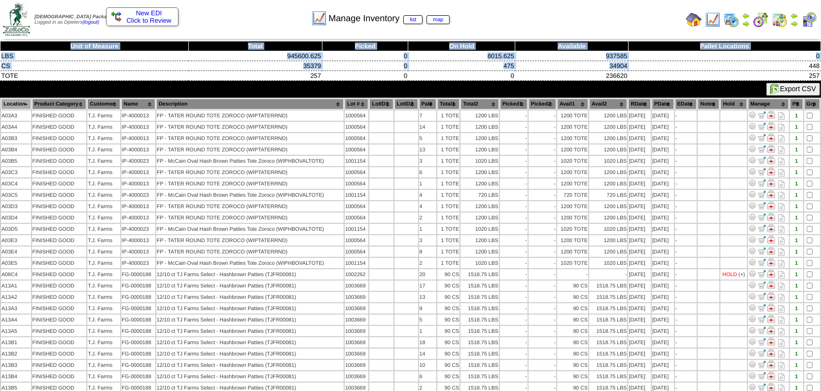
drag, startPoint x: 808, startPoint y: 64, endPoint x: 822, endPoint y: 65, distance: 13.8
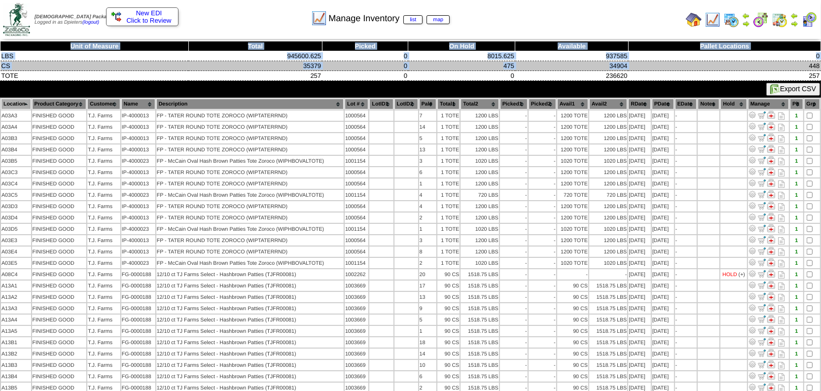
click at [801, 64] on td "448" at bounding box center [724, 66] width 192 height 10
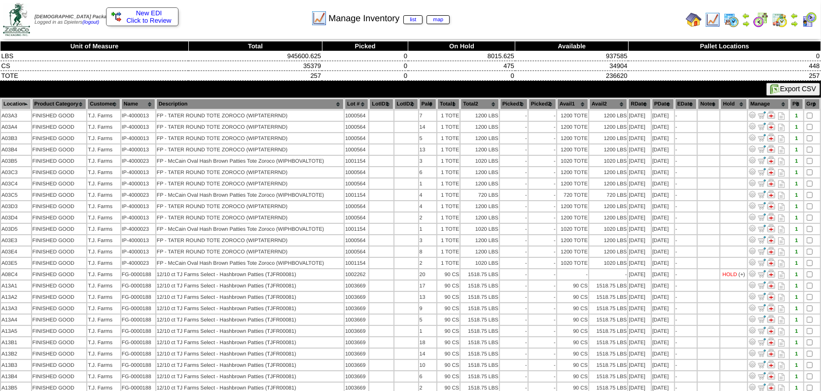
click at [710, 25] on img at bounding box center [713, 20] width 16 height 16
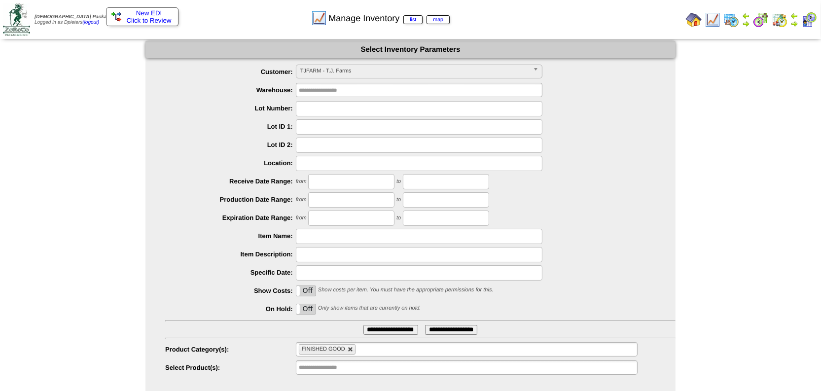
click at [350, 349] on link at bounding box center [351, 350] width 6 height 6
type input "**********"
click at [322, 349] on input "text" at bounding box center [330, 349] width 63 height 12
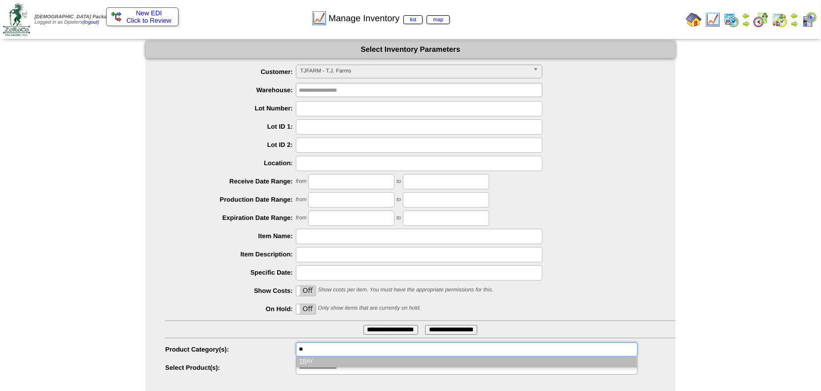
type input "**"
click at [322, 360] on li "TR AY" at bounding box center [466, 362] width 341 height 10
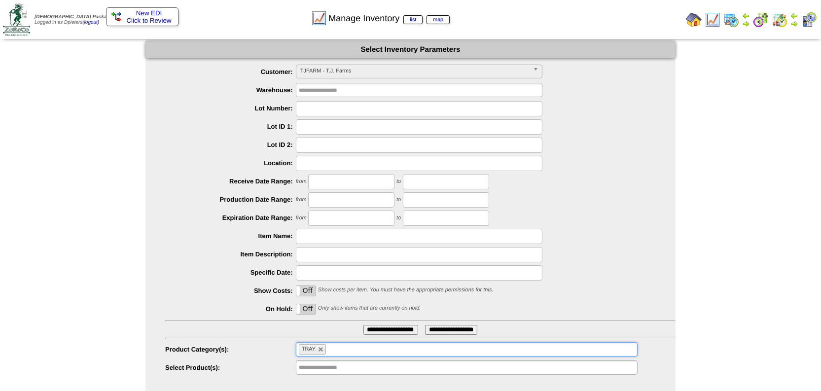
click at [378, 332] on input "**********" at bounding box center [390, 330] width 55 height 10
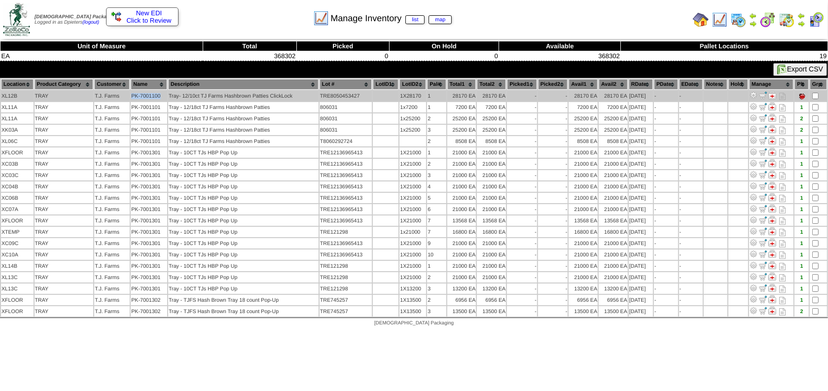
drag, startPoint x: 161, startPoint y: 95, endPoint x: 130, endPoint y: 93, distance: 30.7
click at [131, 93] on td "PK-7001100" at bounding box center [149, 96] width 36 height 10
copy td "PK-7001100"
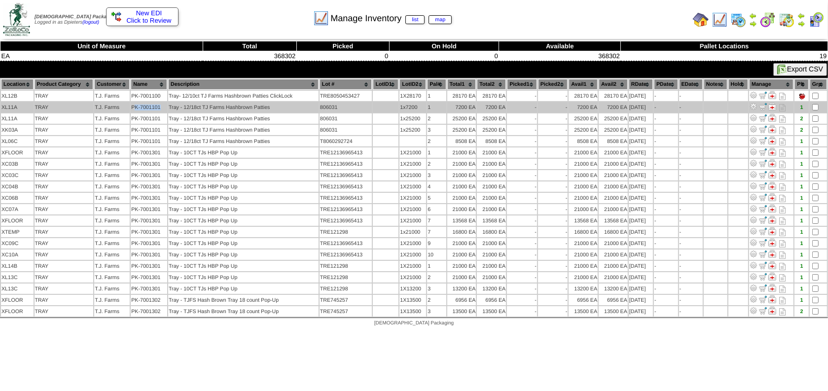
drag, startPoint x: 133, startPoint y: 106, endPoint x: 161, endPoint y: 105, distance: 28.1
click at [161, 105] on td "PK-7001101" at bounding box center [149, 107] width 36 height 10
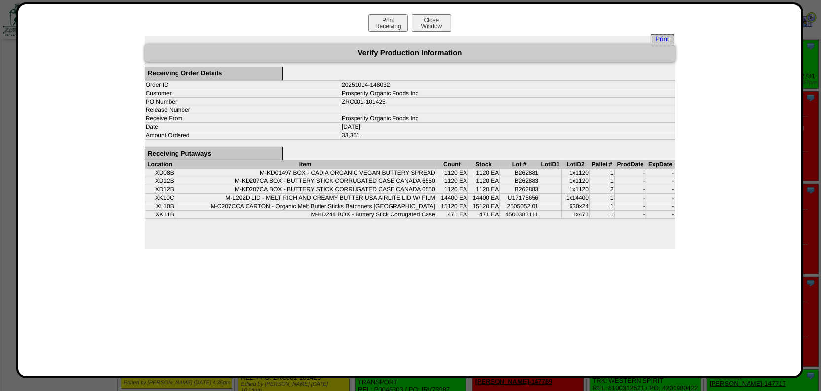
scroll to position [134, 0]
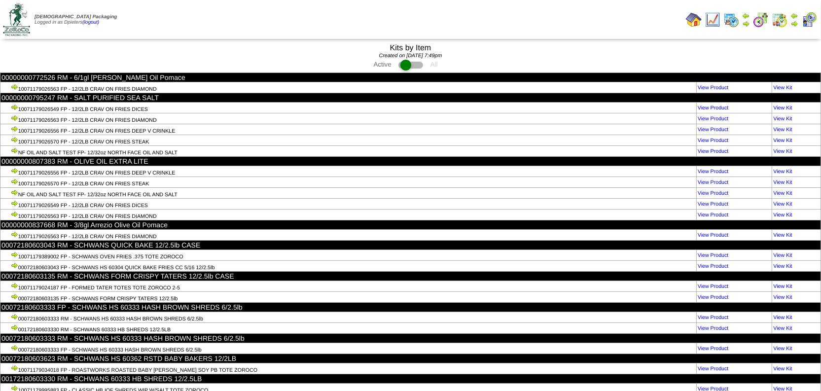
scroll to position [114587, 0]
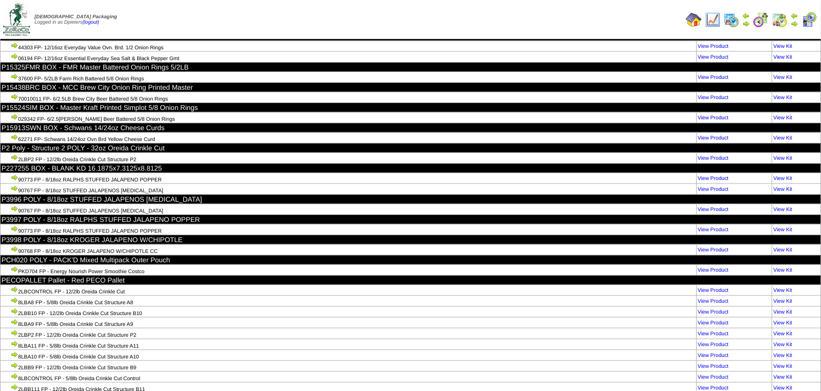
click at [401, 24] on td "Print All" at bounding box center [446, 19] width 472 height 37
click at [506, 22] on td "Print All" at bounding box center [446, 19] width 472 height 37
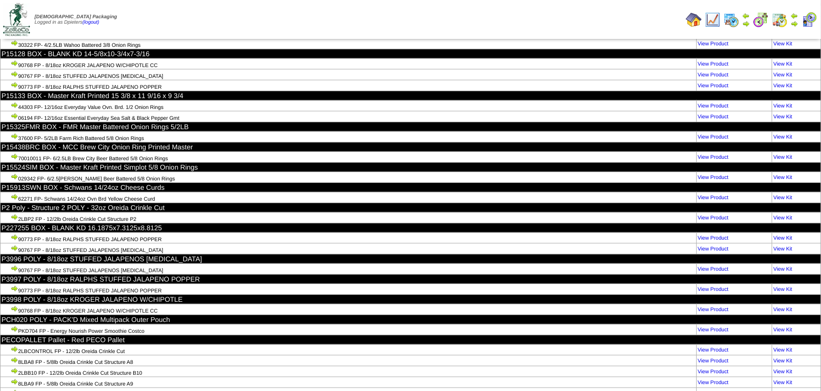
scroll to position [114542, 0]
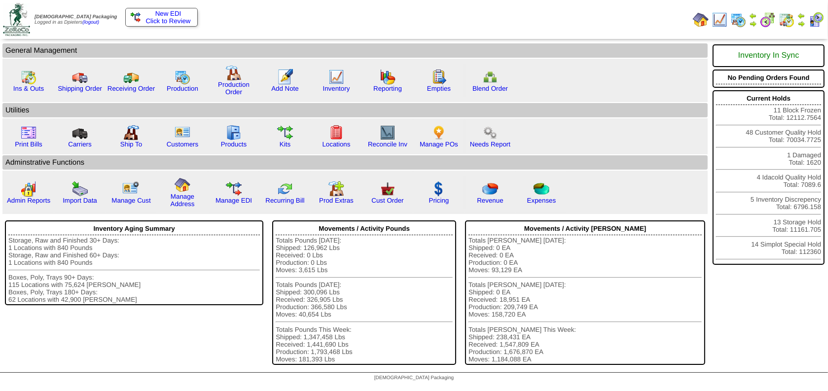
click at [800, 21] on img at bounding box center [801, 24] width 8 height 8
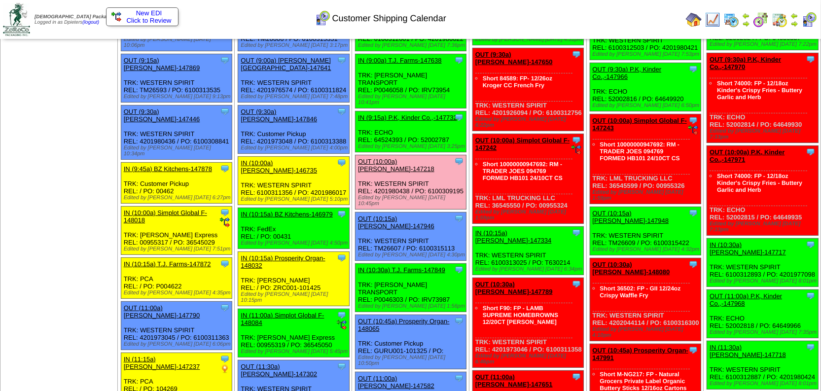
scroll to position [179, 0]
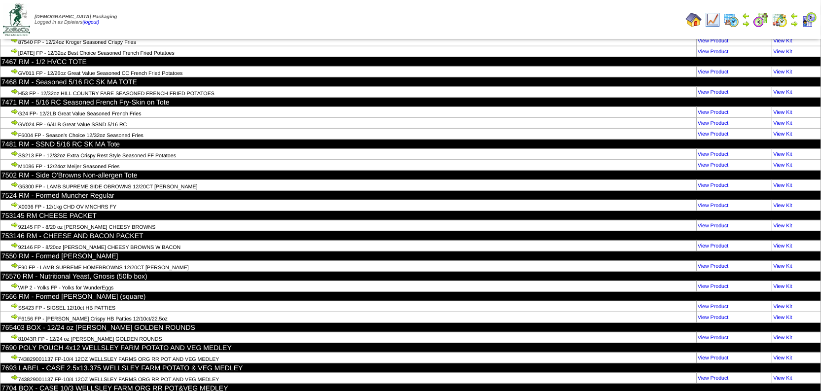
scroll to position [66668, 0]
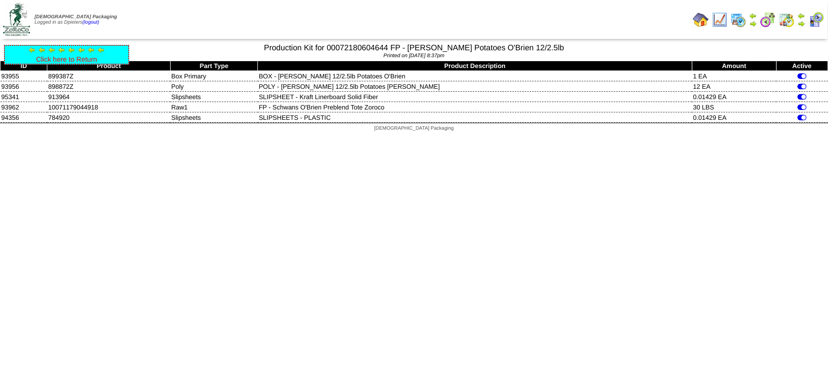
click at [74, 56] on link "Click here to Return" at bounding box center [66, 59] width 61 height 8
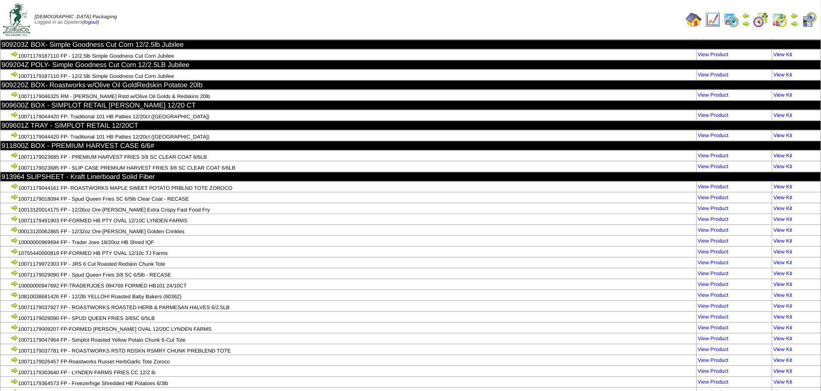
scroll to position [31621, 0]
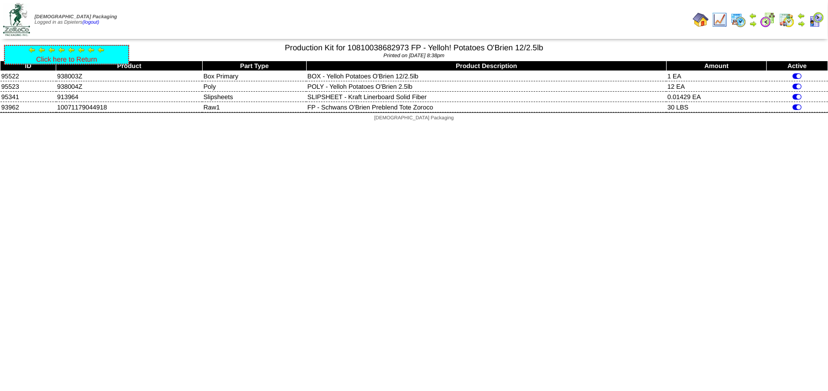
click at [67, 61] on link "Click here to Return" at bounding box center [66, 59] width 61 height 8
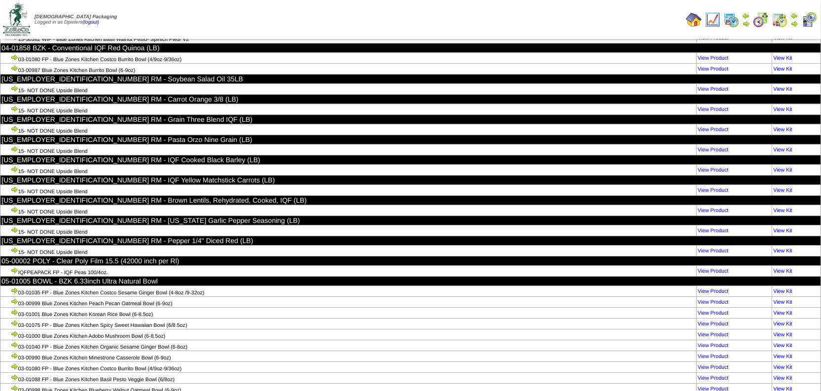
scroll to position [3426, 0]
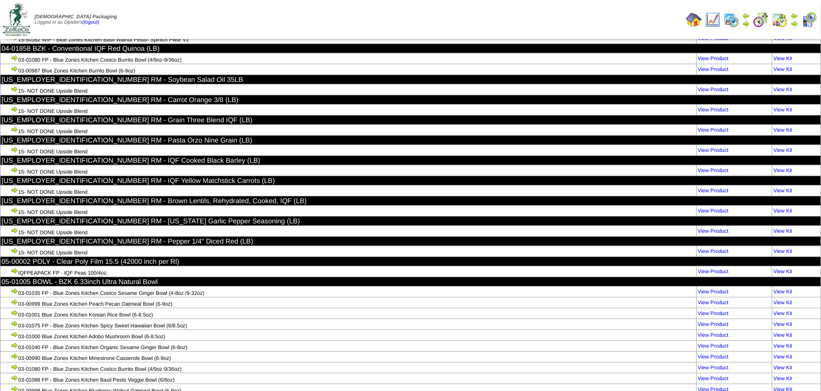
click at [312, 319] on td "03-01075 FP - Blue Zones Kitchen Spicy Sweet Hawaiian Bowl (6/8.5oz)" at bounding box center [348, 324] width 696 height 11
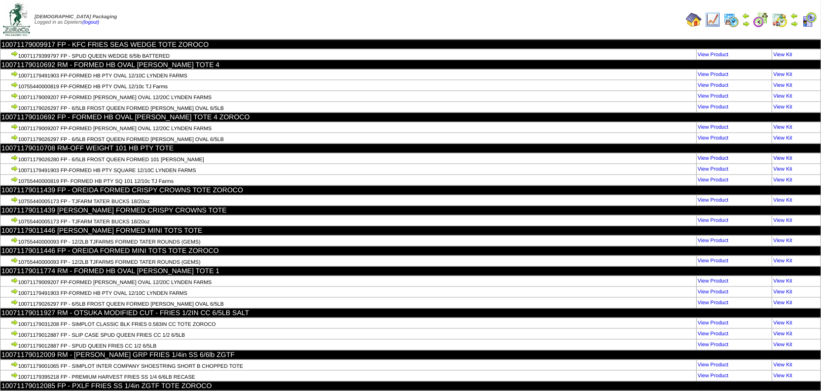
scroll to position [5847, 0]
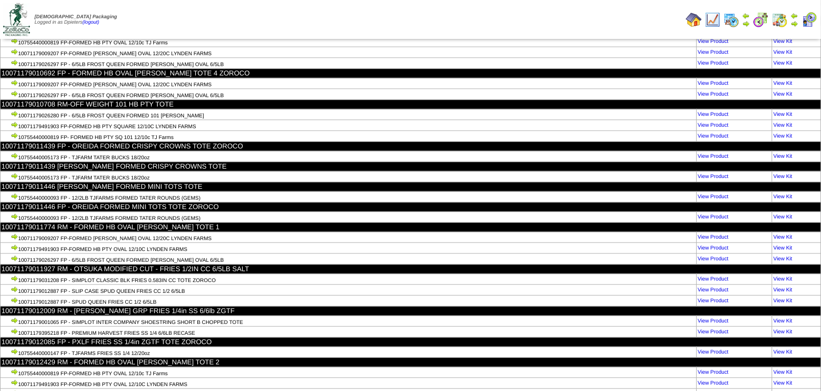
click at [436, 327] on td "10071179395218 FP - PREMIUM HARVEST FRIES SS 1/4 6/6LB RECASE" at bounding box center [348, 332] width 696 height 11
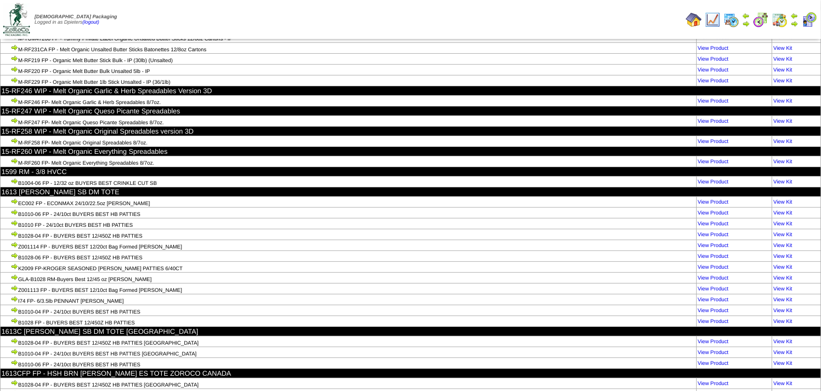
scroll to position [16619, 0]
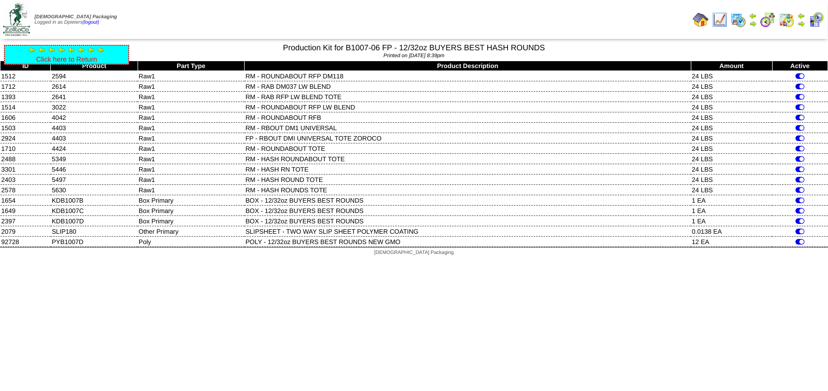
click at [51, 59] on link "Click here to Return" at bounding box center [66, 59] width 61 height 8
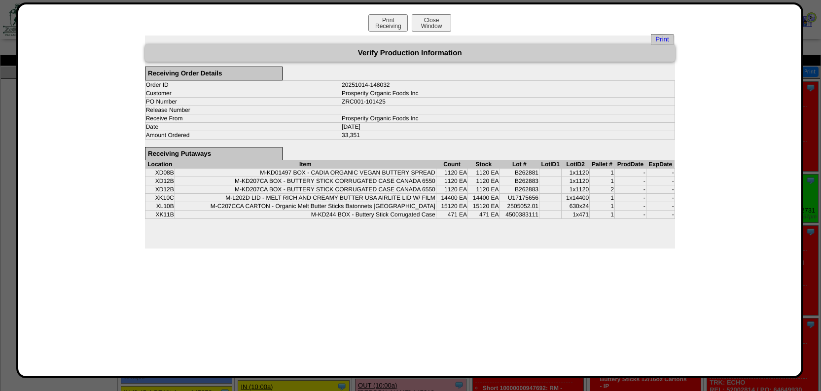
scroll to position [134, 0]
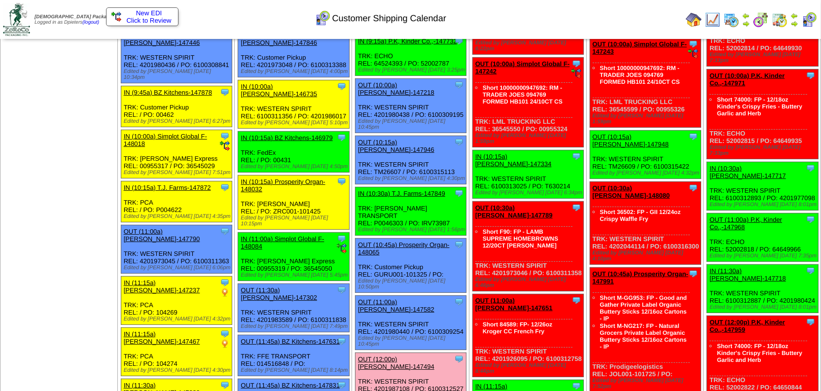
scroll to position [314, 0]
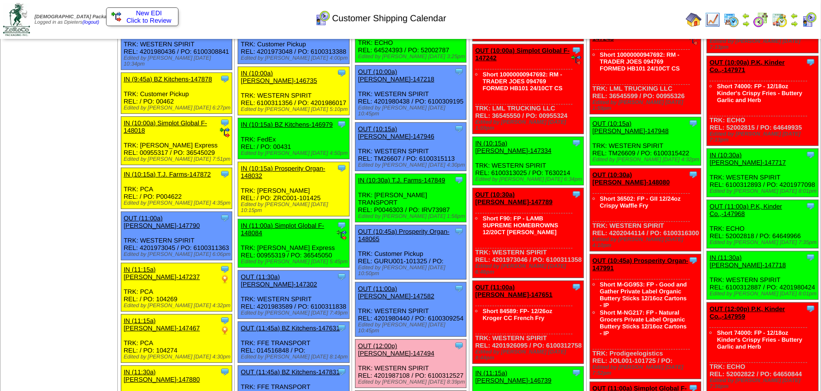
click at [713, 22] on img at bounding box center [713, 20] width 16 height 16
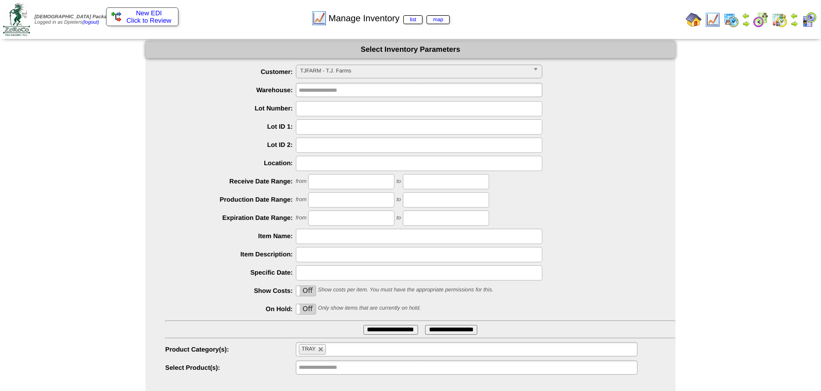
click at [400, 325] on input "**********" at bounding box center [390, 330] width 55 height 10
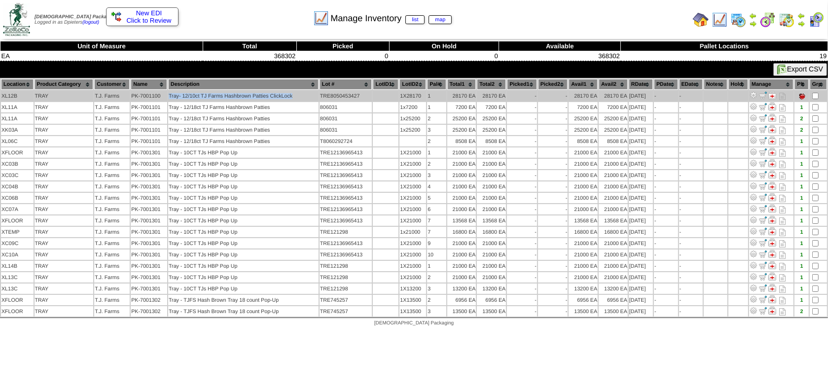
drag, startPoint x: 169, startPoint y: 93, endPoint x: 300, endPoint y: 96, distance: 131.2
click at [300, 96] on td "Tray- 12/10ct TJ Farms Hashbrown Patties ClickLock" at bounding box center [243, 96] width 150 height 10
click at [304, 91] on td "Tray- 12/10ct TJ Farms Hashbrown Patties ClickLock" at bounding box center [243, 96] width 150 height 10
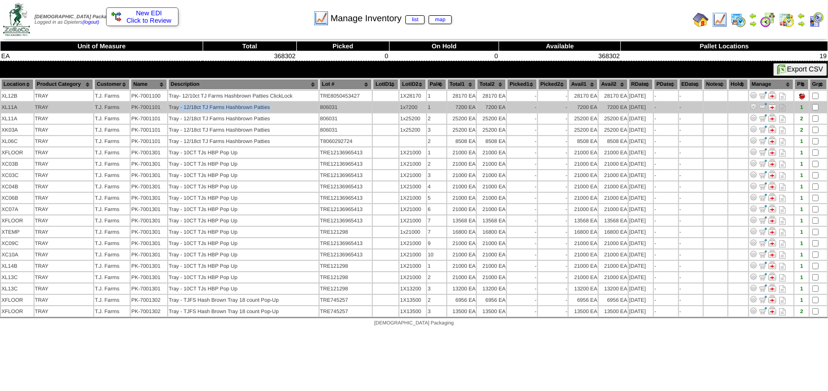
drag, startPoint x: 179, startPoint y: 104, endPoint x: 280, endPoint y: 108, distance: 101.2
click at [280, 108] on td "Tray - 12/18ct TJ Farms Hashbrown Patties" at bounding box center [243, 107] width 150 height 10
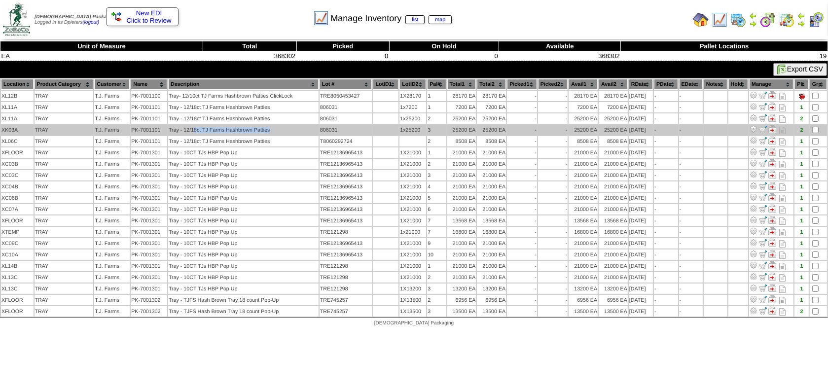
drag, startPoint x: 216, startPoint y: 125, endPoint x: 274, endPoint y: 124, distance: 58.7
click at [274, 125] on td "Tray - 12/18ct TJ Farms Hashbrown Patties" at bounding box center [243, 130] width 150 height 10
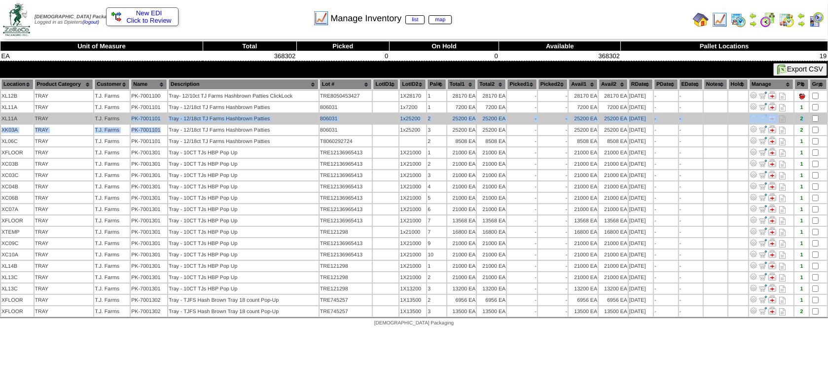
drag, startPoint x: 161, startPoint y: 127, endPoint x: 131, endPoint y: 115, distance: 32.5
click at [131, 115] on tbody "XL12B TRAY T.J. Farms PK-7001100 Tray- 12/10ct TJ Farms Hashbrown Patties Click…" at bounding box center [414, 204] width 826 height 226
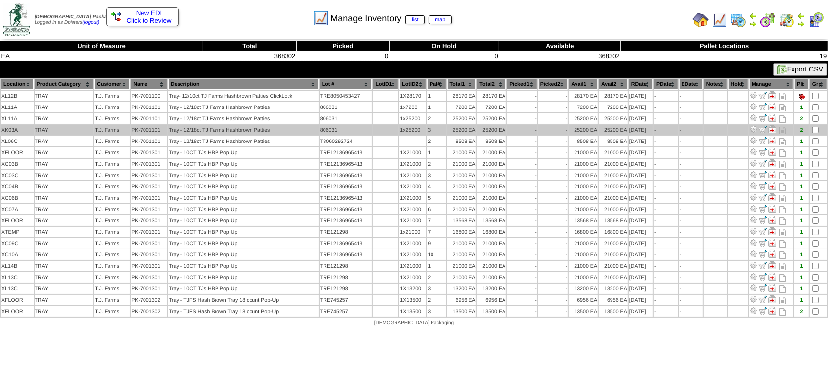
click at [194, 126] on td "Tray - 12/18ct TJ Farms Hashbrown Patties" at bounding box center [243, 130] width 150 height 10
click at [29, 127] on td "XK03A" at bounding box center [17, 130] width 33 height 10
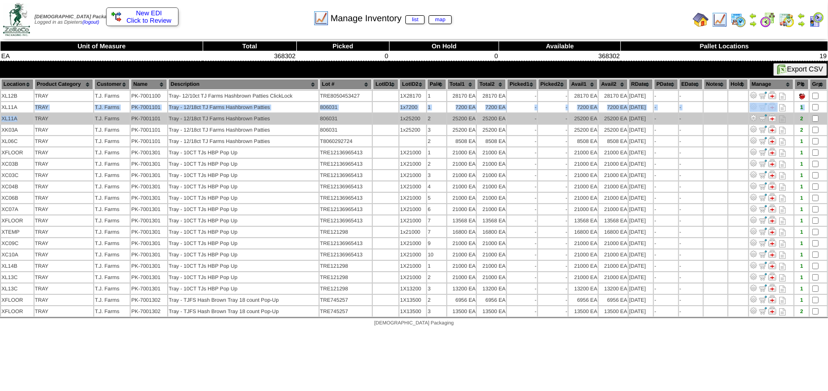
drag, startPoint x: 18, startPoint y: 103, endPoint x: 16, endPoint y: 116, distance: 12.9
click at [16, 116] on tbody "XL12B TRAY T.J. Farms PK-7001100 Tray- 12/10ct TJ Farms Hashbrown Patties Click…" at bounding box center [414, 204] width 826 height 226
click at [26, 116] on td "XL11A" at bounding box center [17, 118] width 33 height 10
